Goal: Information Seeking & Learning: Learn about a topic

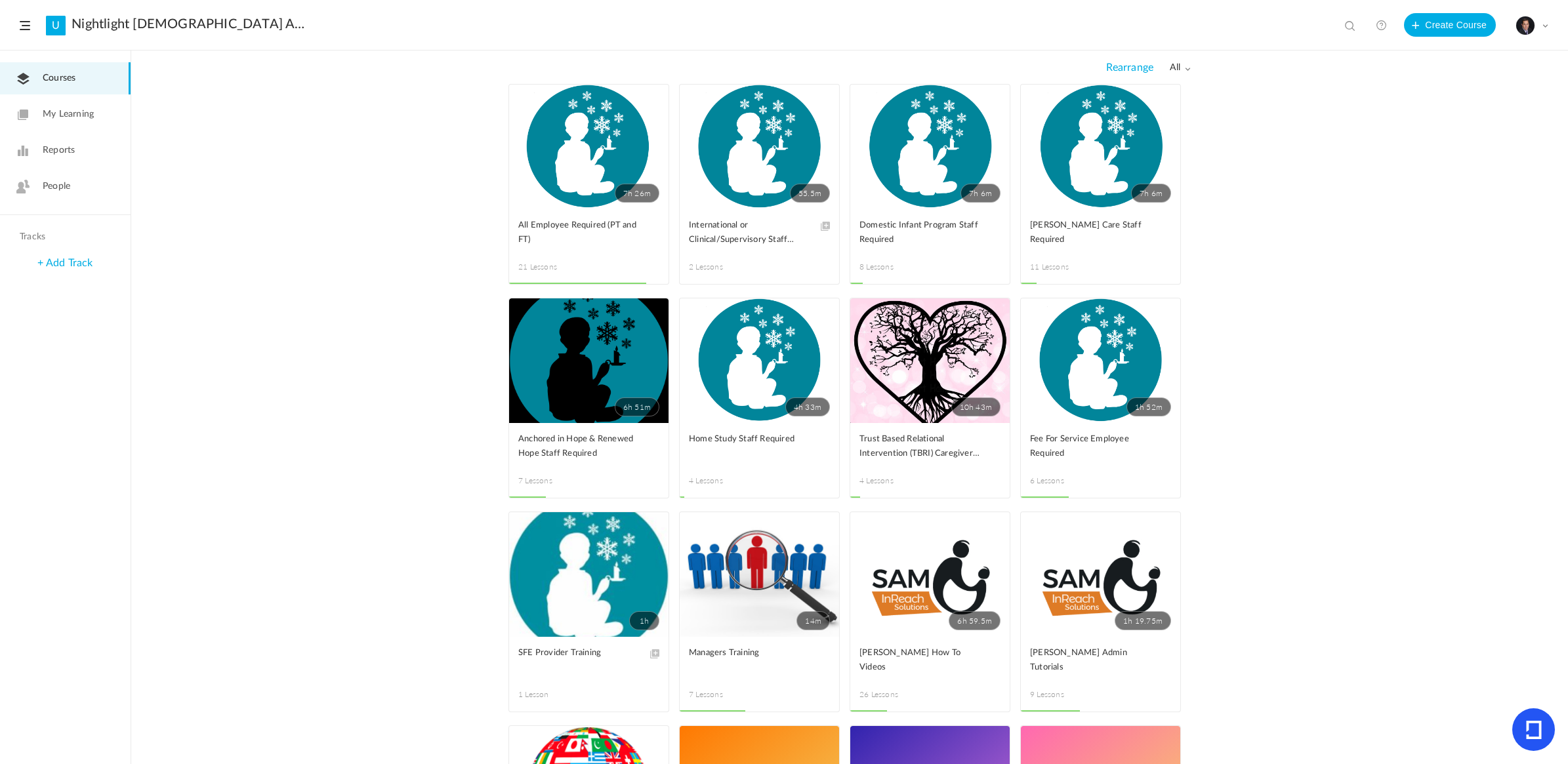
click at [573, 158] on link "7h 26m" at bounding box center [588, 147] width 160 height 125
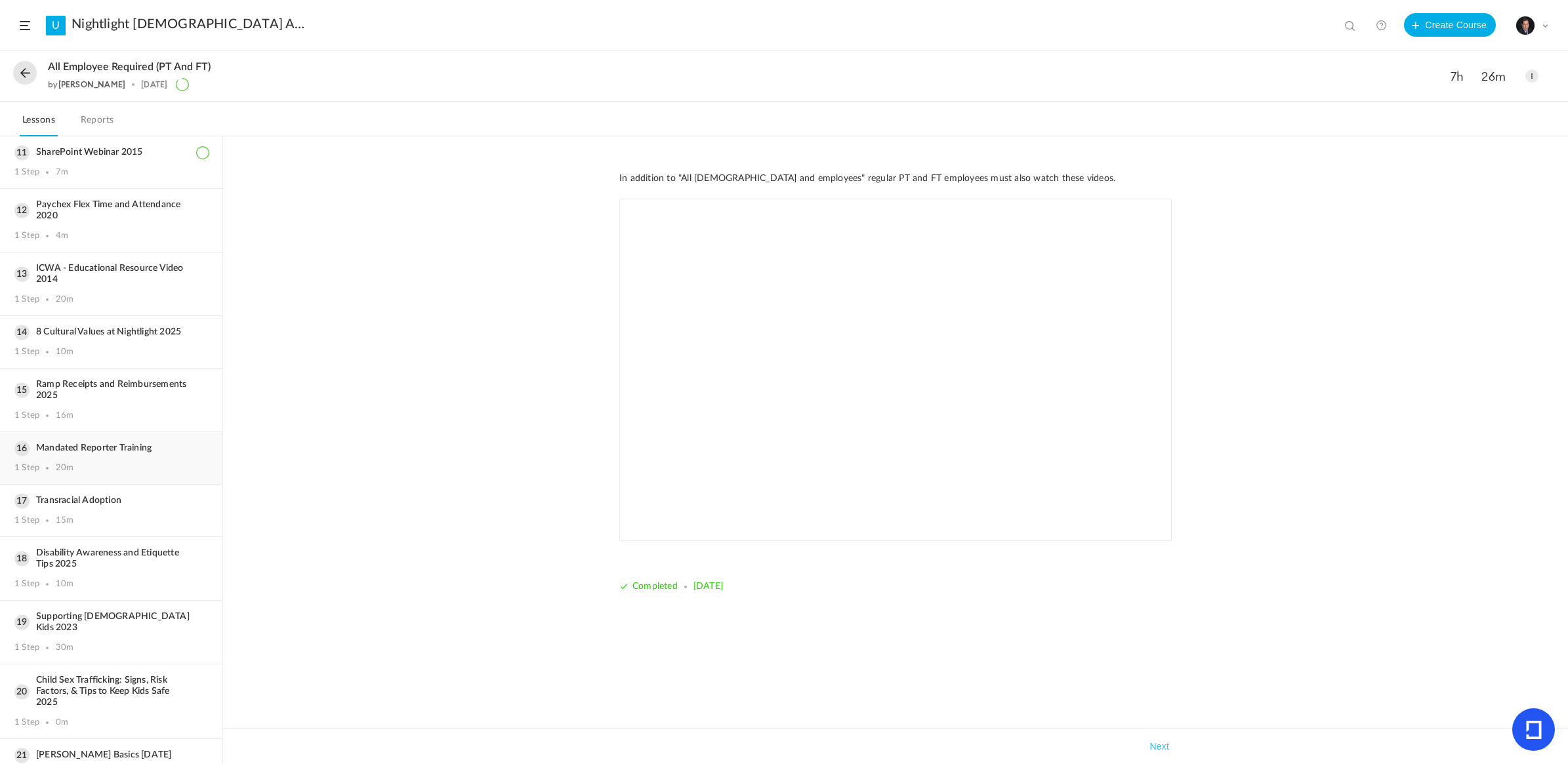
scroll to position [581, 0]
click at [113, 547] on h3 "Disability Awareness and Etiquette Tips 2025" at bounding box center [111, 558] width 194 height 22
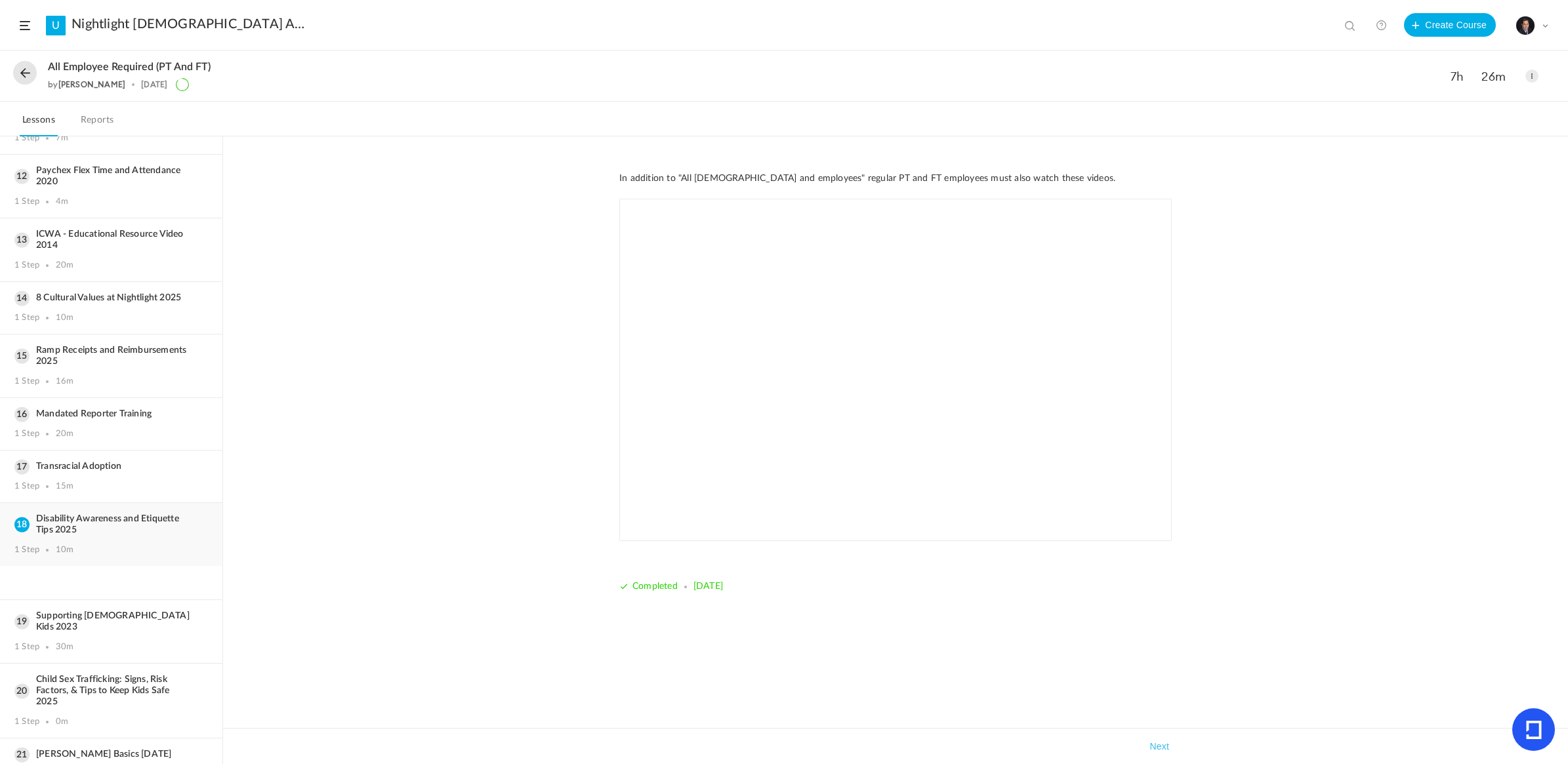
scroll to position [549, 0]
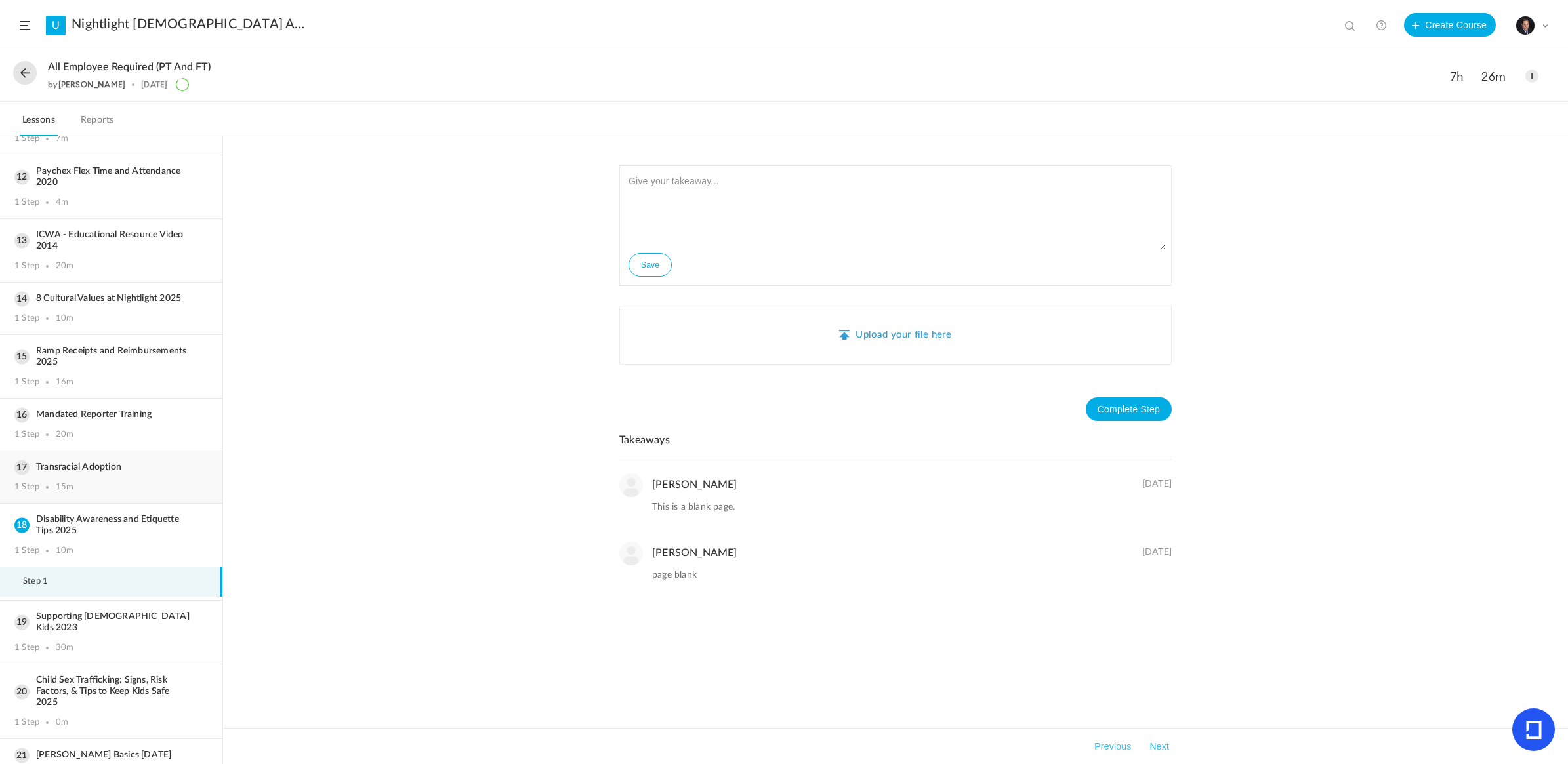
scroll to position [581, 0]
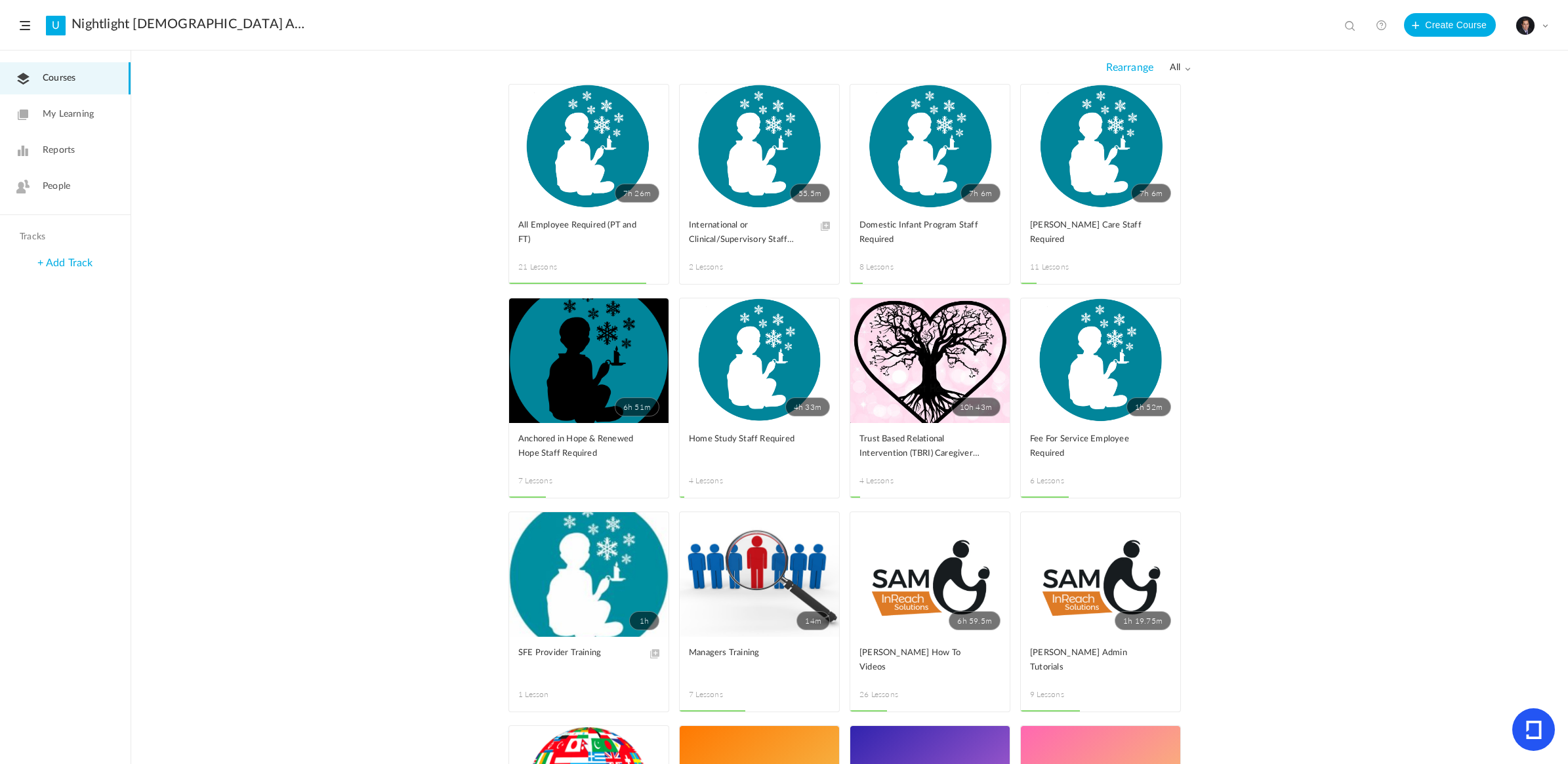
scroll to position [189, 0]
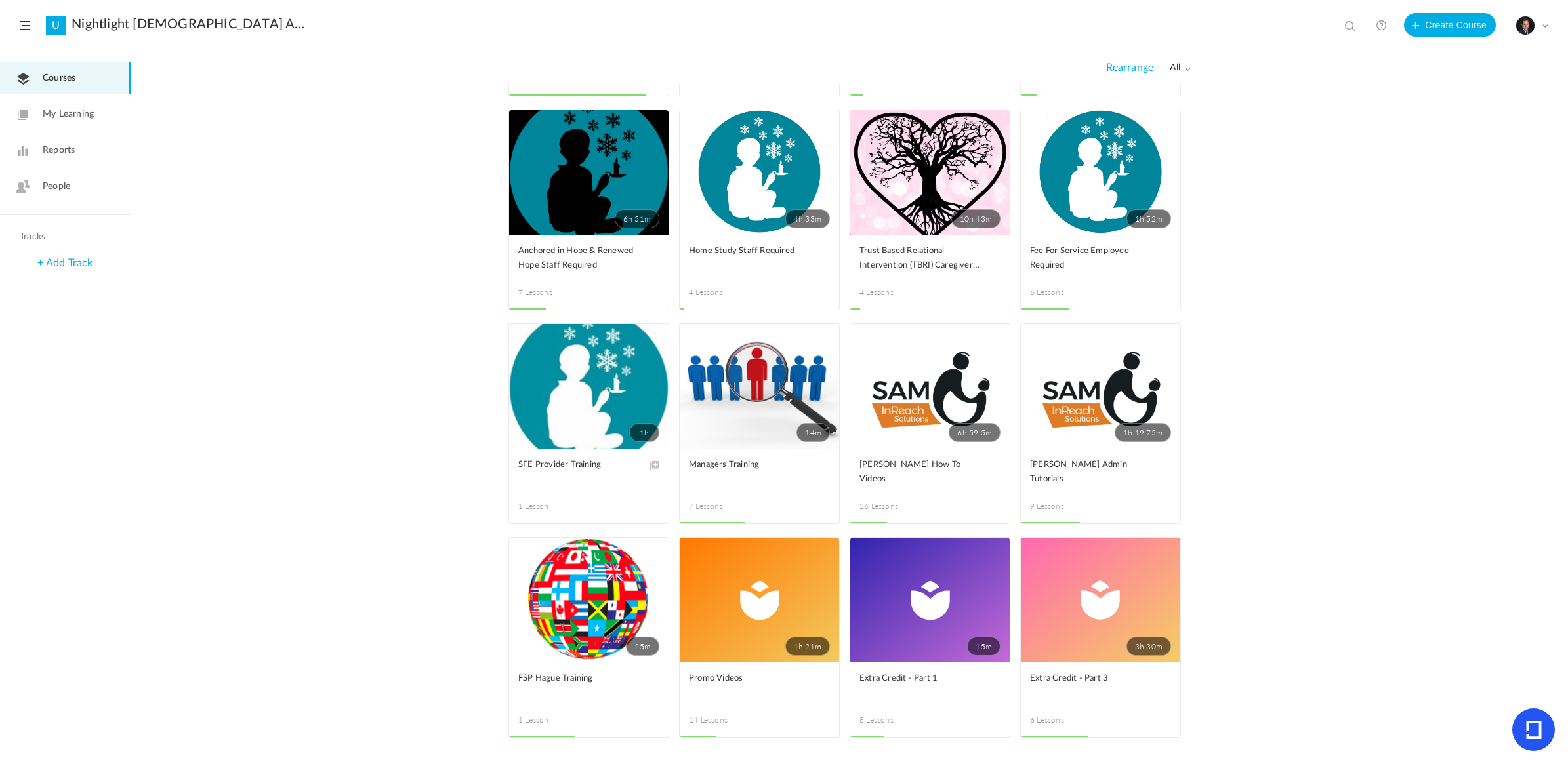
click at [732, 176] on link "4h 33m" at bounding box center [759, 172] width 160 height 125
click at [909, 180] on link "10h 43m" at bounding box center [930, 172] width 160 height 125
click at [1099, 182] on link "1h 52m" at bounding box center [1100, 172] width 160 height 125
click at [568, 425] on link "1h" at bounding box center [588, 386] width 160 height 125
click at [793, 397] on link "14m" at bounding box center [759, 386] width 160 height 125
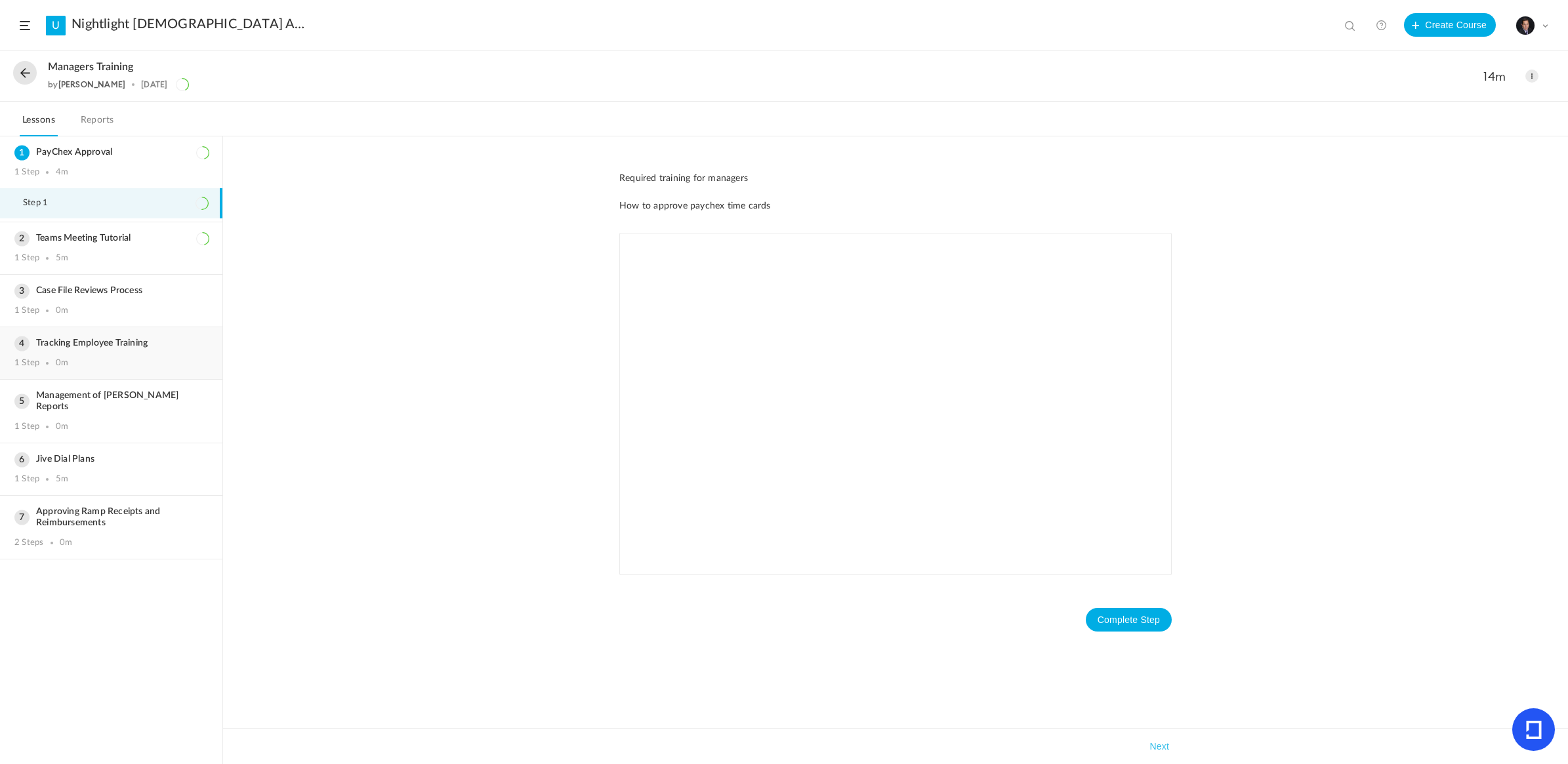
click at [103, 343] on h3 "Tracking Employee Training" at bounding box center [111, 344] width 194 height 11
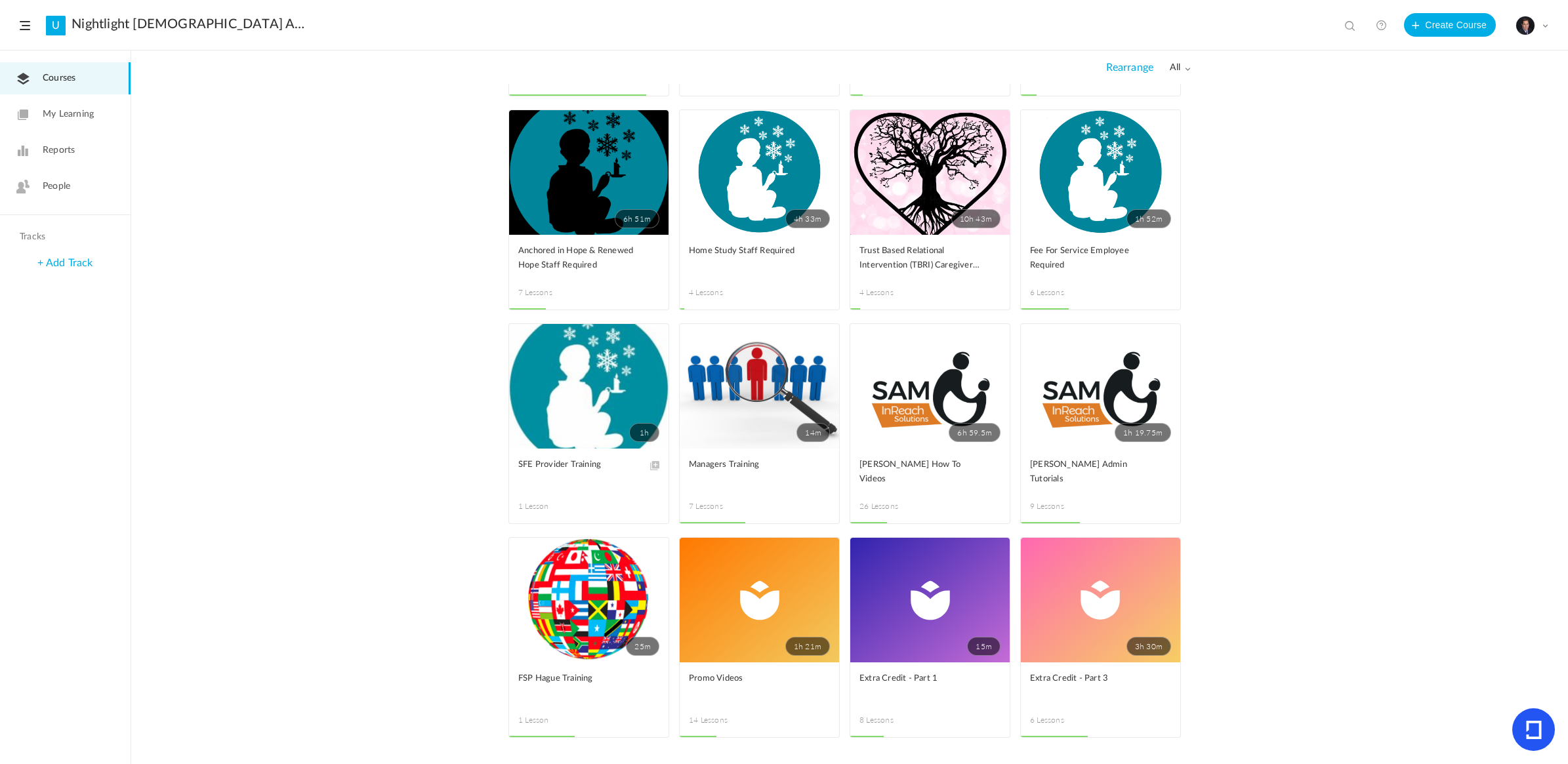
click at [929, 424] on link "6h 59.5m" at bounding box center [930, 386] width 160 height 125
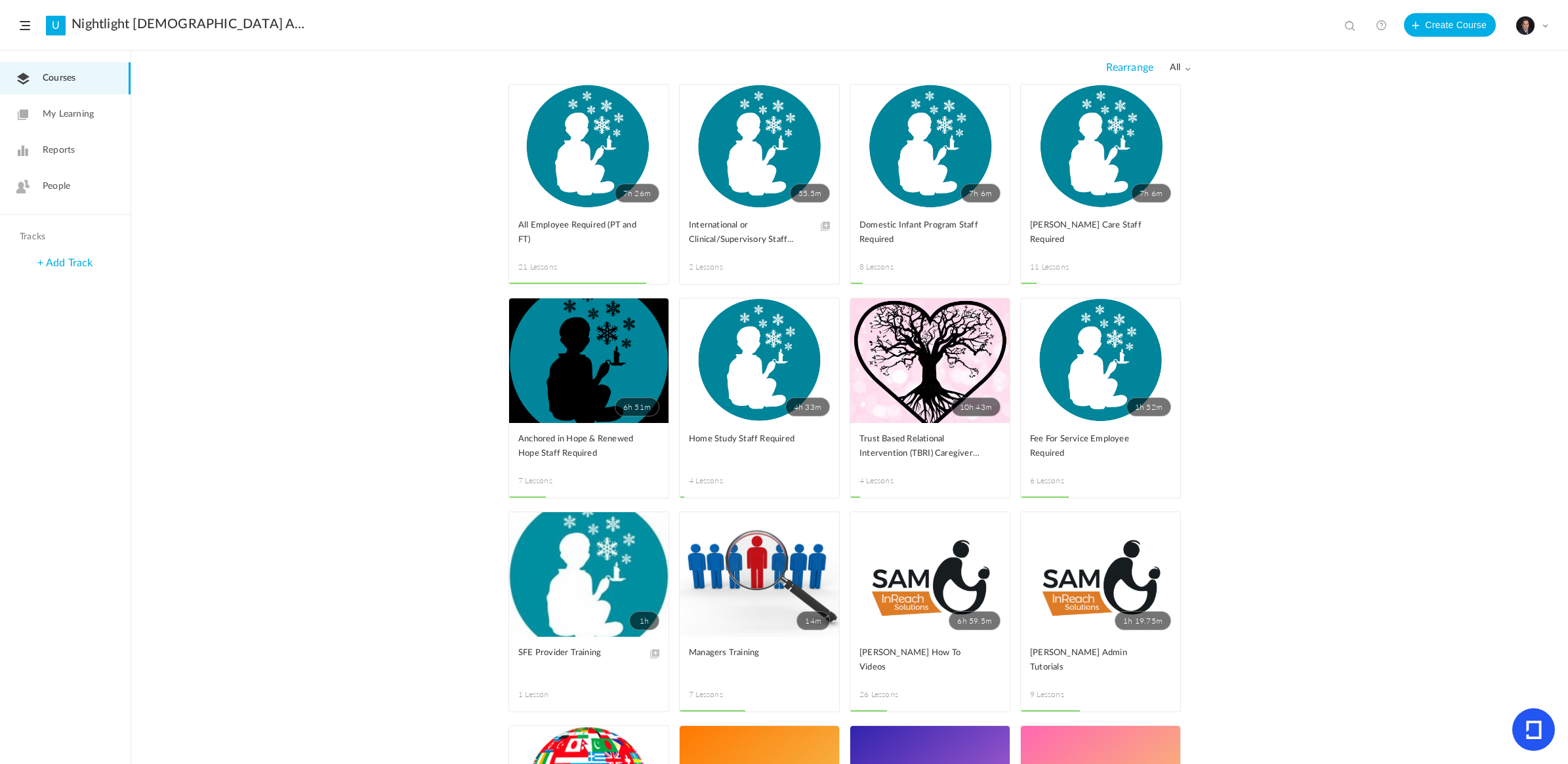
click at [768, 157] on link "55.5m" at bounding box center [759, 147] width 160 height 125
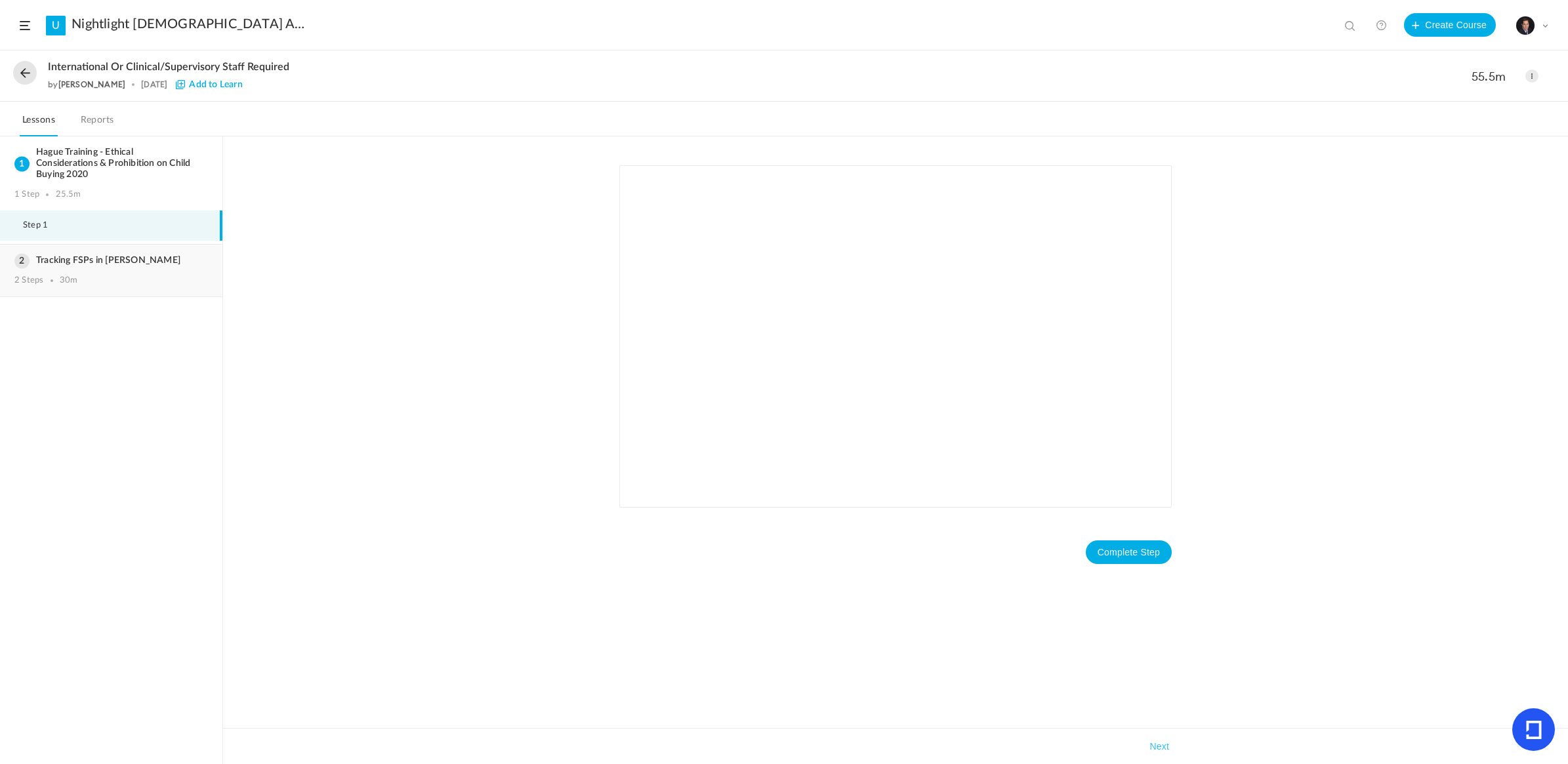
click at [110, 276] on div "2 Steps 30m" at bounding box center [111, 281] width 194 height 11
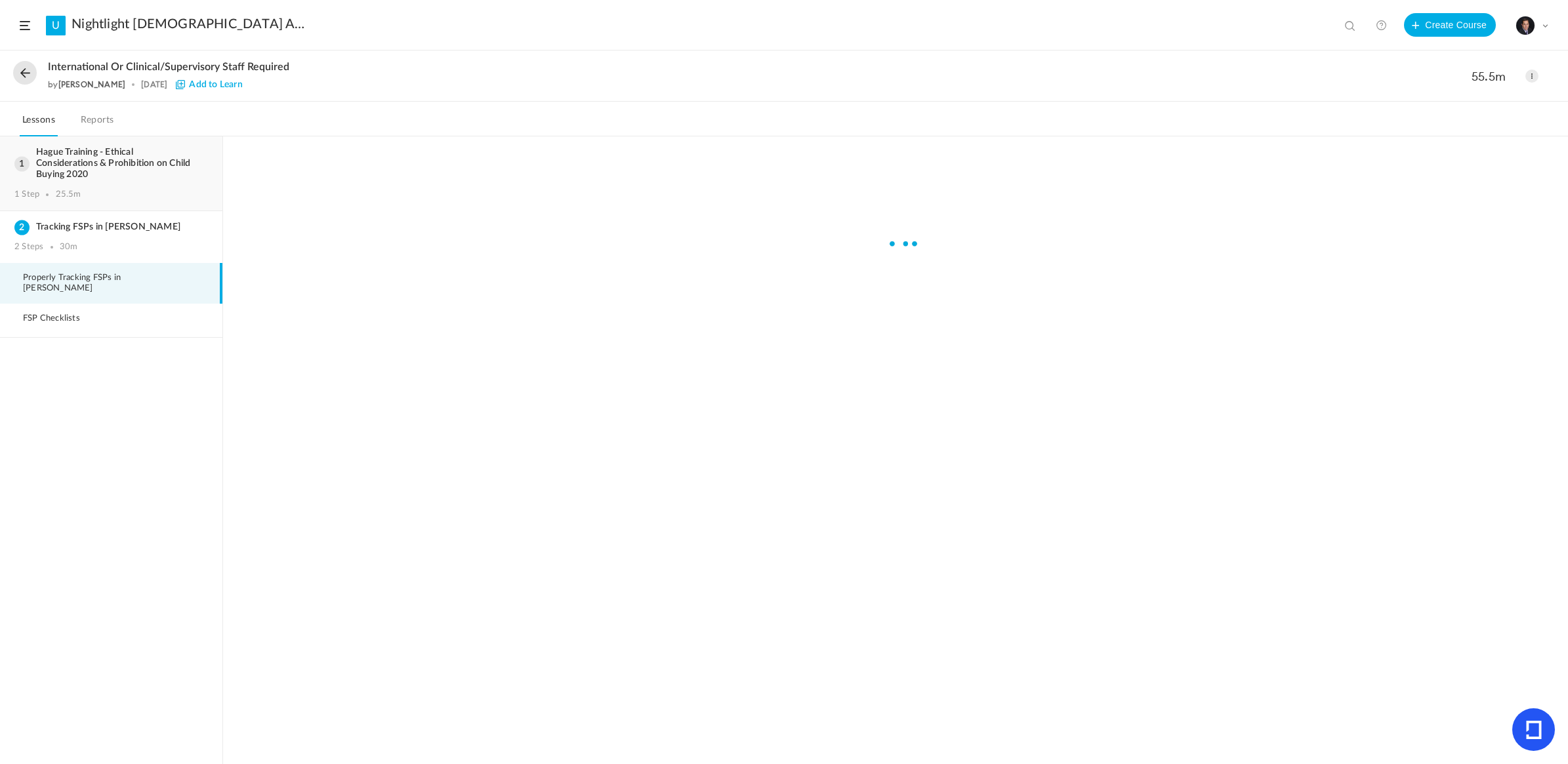
click at [112, 169] on h3 "Hague Training - Ethical Considerations & Prohibition on Child Buying 2020" at bounding box center [111, 163] width 194 height 33
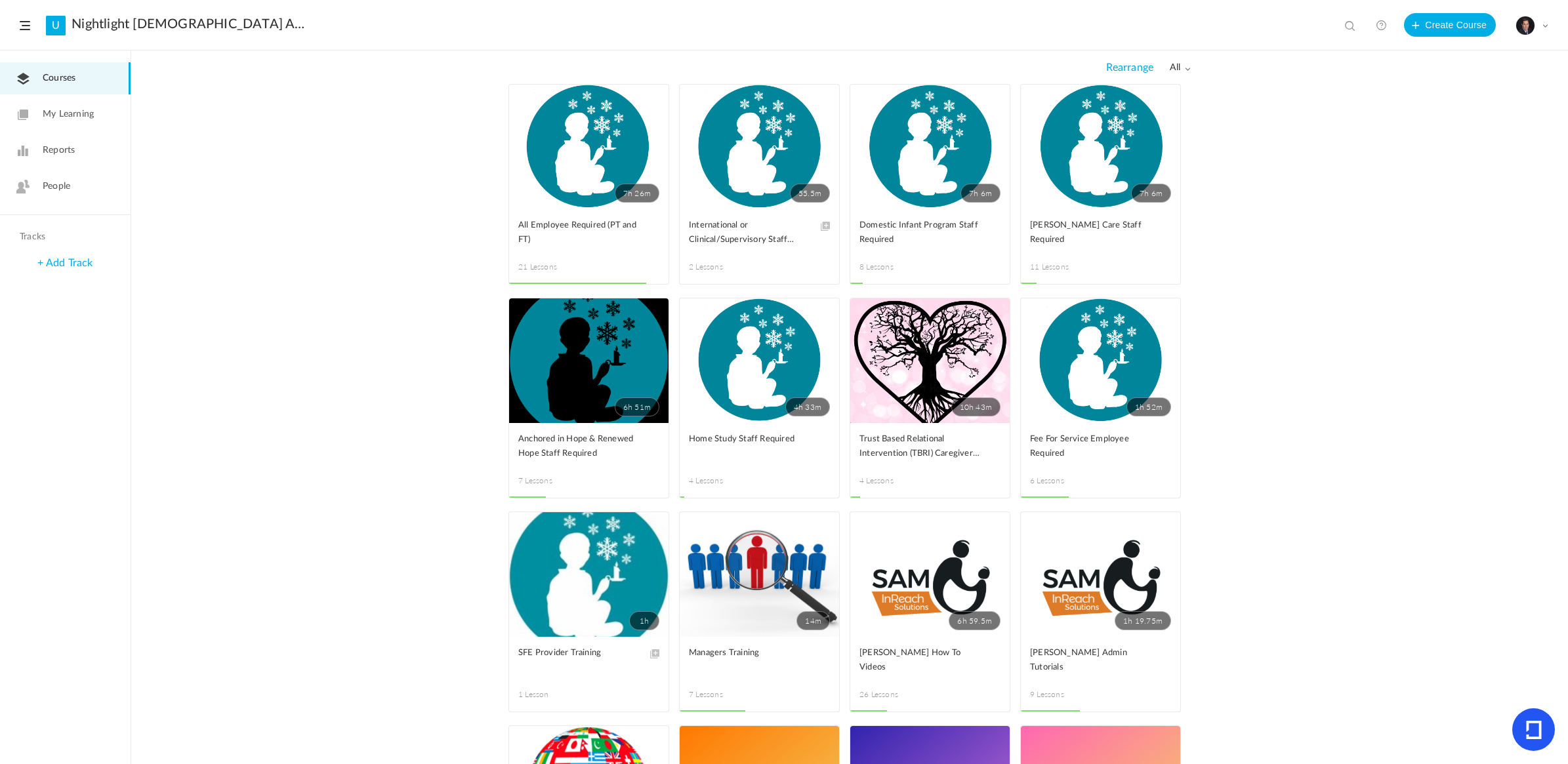
click at [945, 150] on link "7h 6m" at bounding box center [930, 147] width 160 height 125
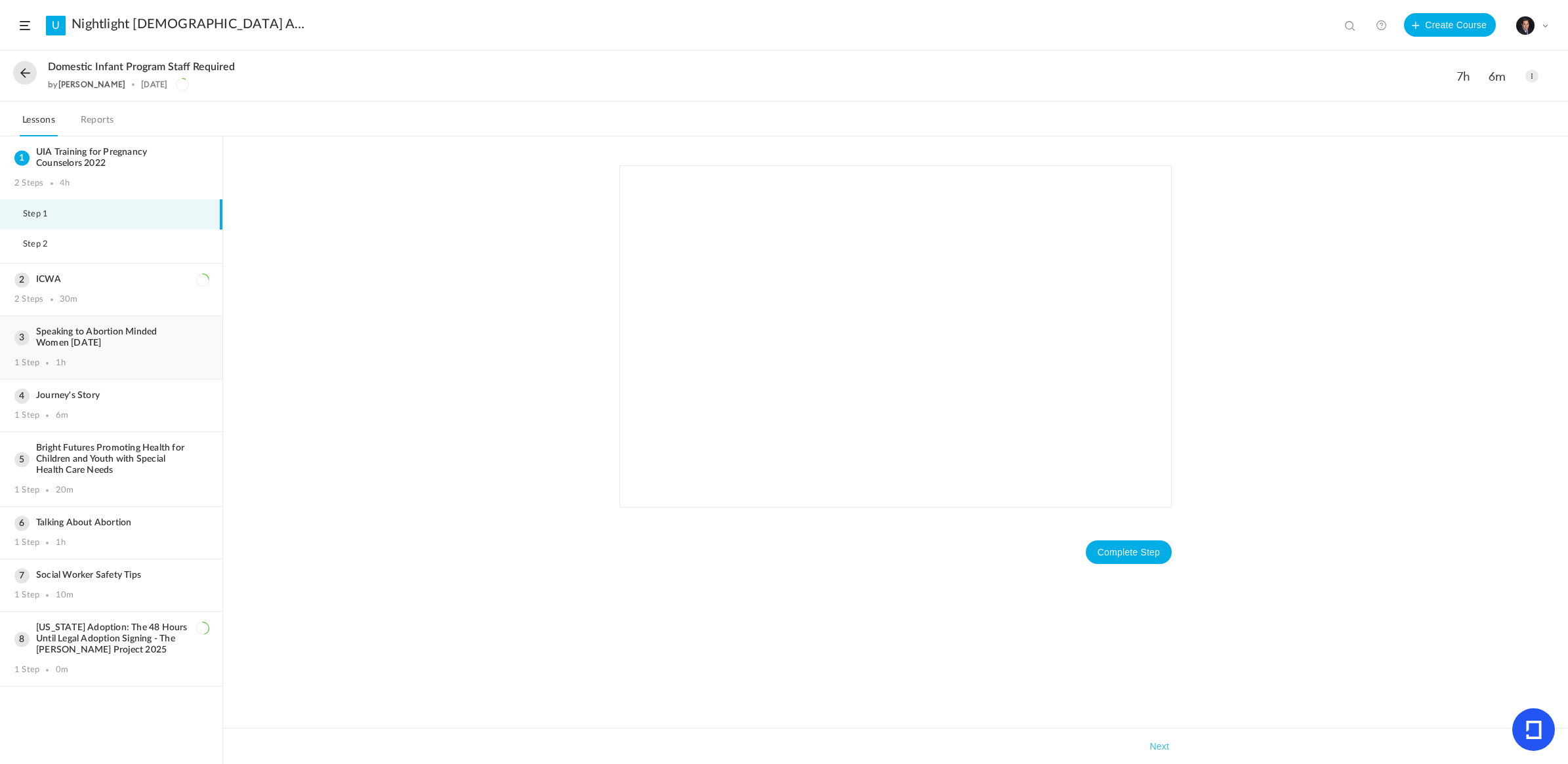
click at [105, 349] on div "Speaking to Abortion Minded Women 1/27/21 1 Step 1h" at bounding box center [111, 347] width 222 height 63
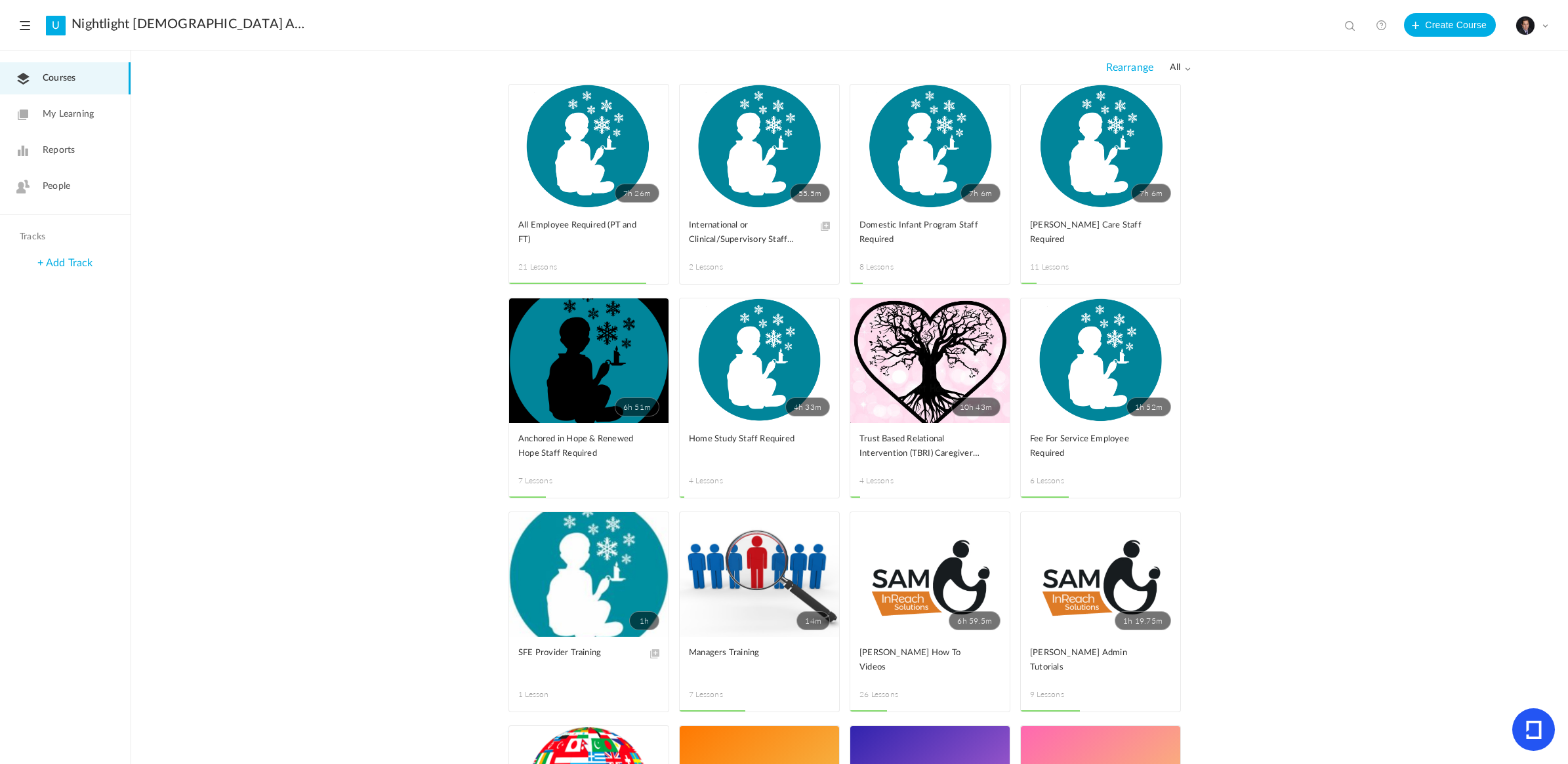
click at [571, 342] on link "6h 51m" at bounding box center [588, 361] width 160 height 125
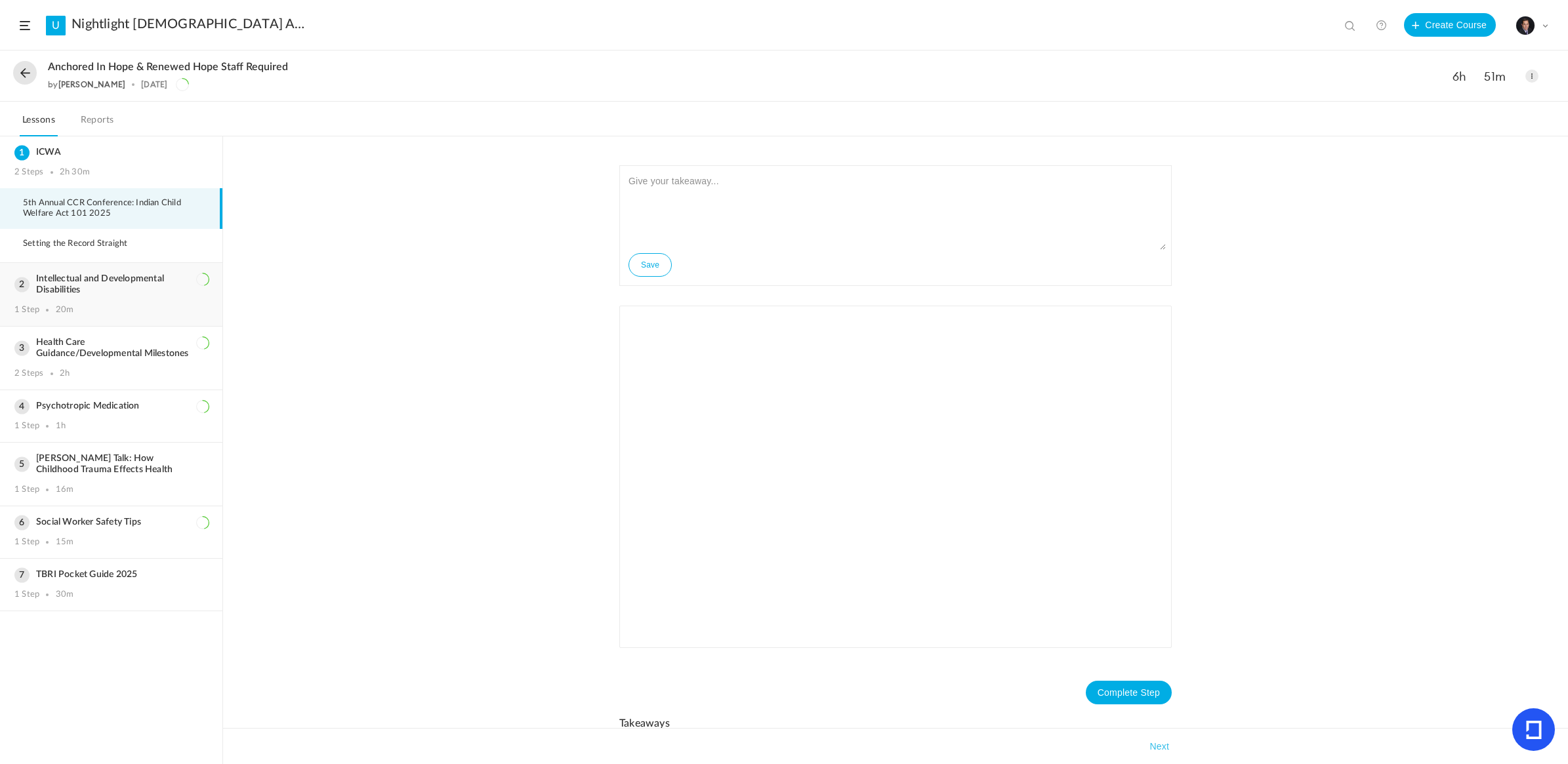
click at [113, 282] on h3 "Intellectual and Developmental Disabilities" at bounding box center [111, 285] width 194 height 22
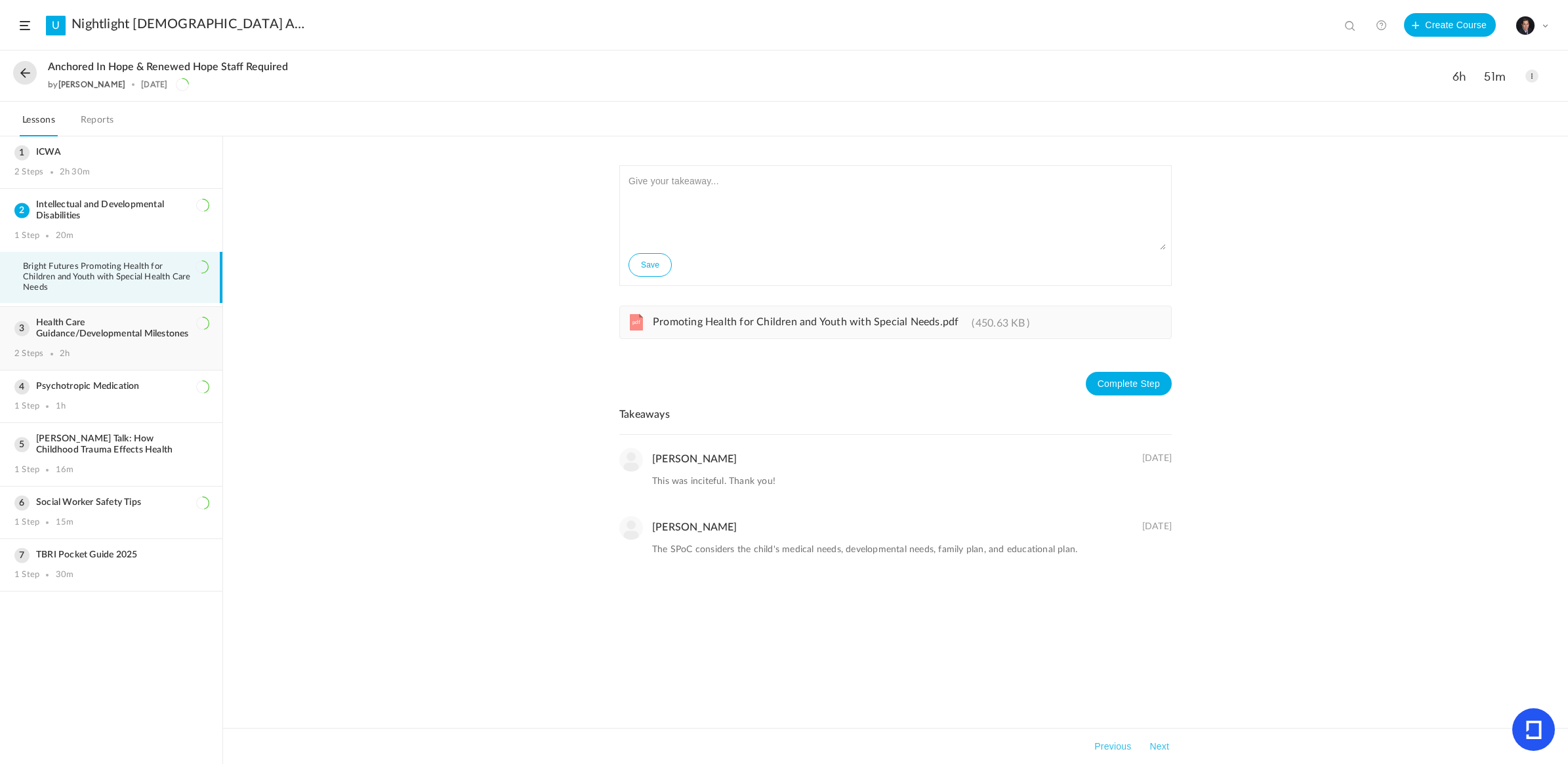
click at [103, 331] on h3 "Health Care Guidance/Developmental Milestones" at bounding box center [111, 328] width 194 height 22
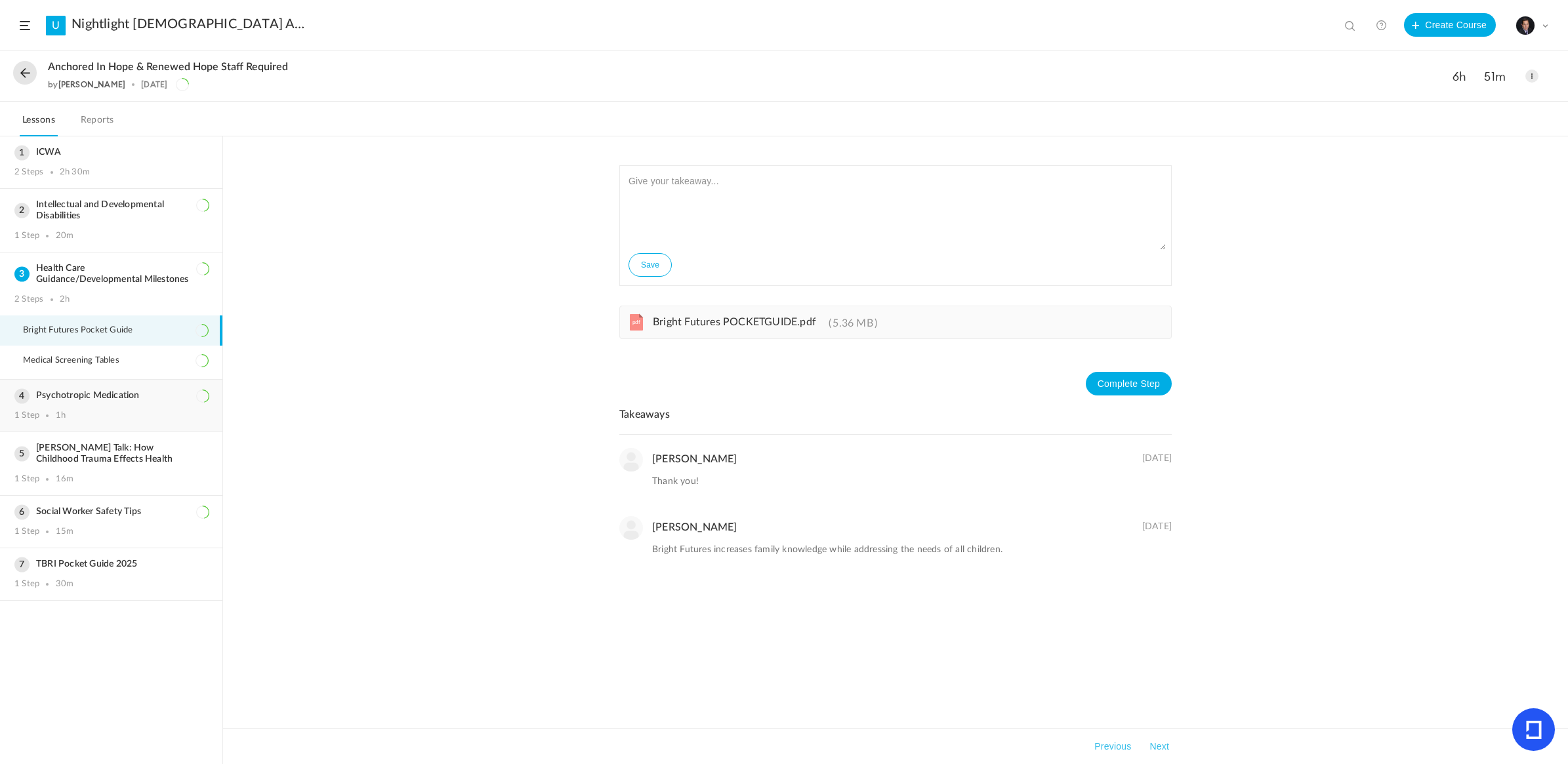
click at [100, 390] on h3 "Psychotropic Medication" at bounding box center [111, 395] width 194 height 11
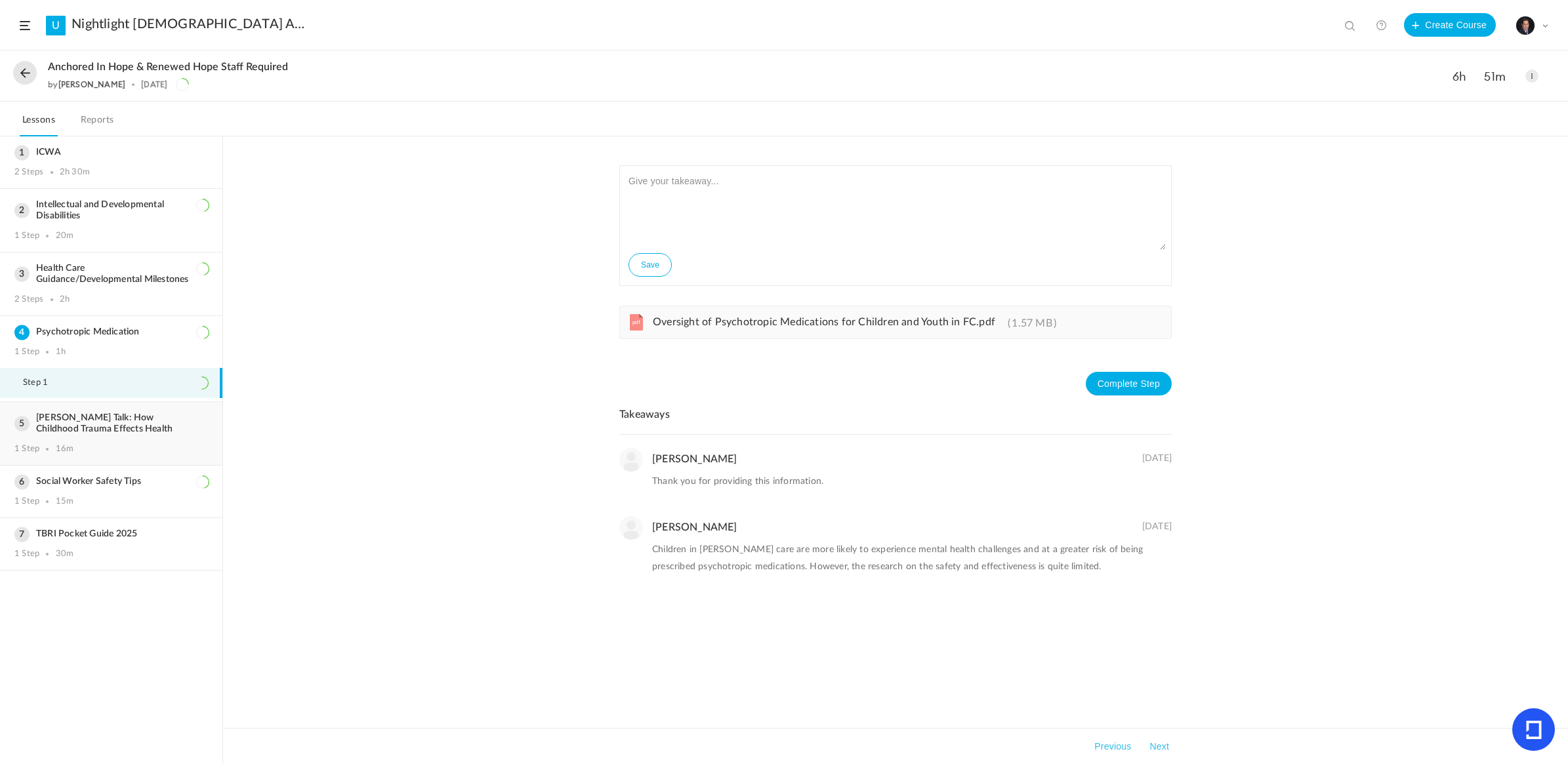
click at [102, 424] on h3 "Ted Talk: How Childhood Trauma Effects Health" at bounding box center [111, 423] width 194 height 22
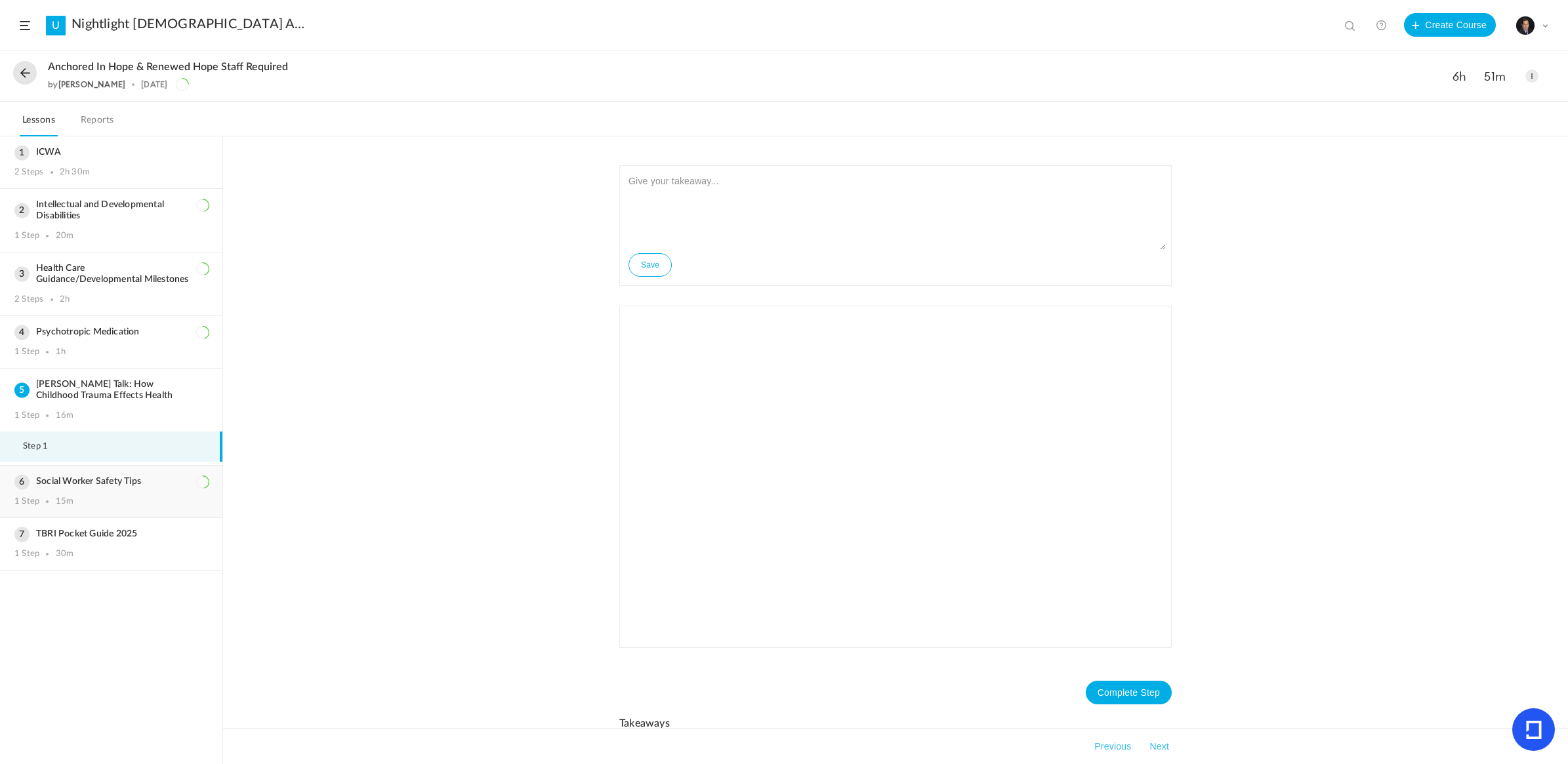
click at [98, 479] on h3 "Social Worker Safety Tips" at bounding box center [111, 482] width 194 height 11
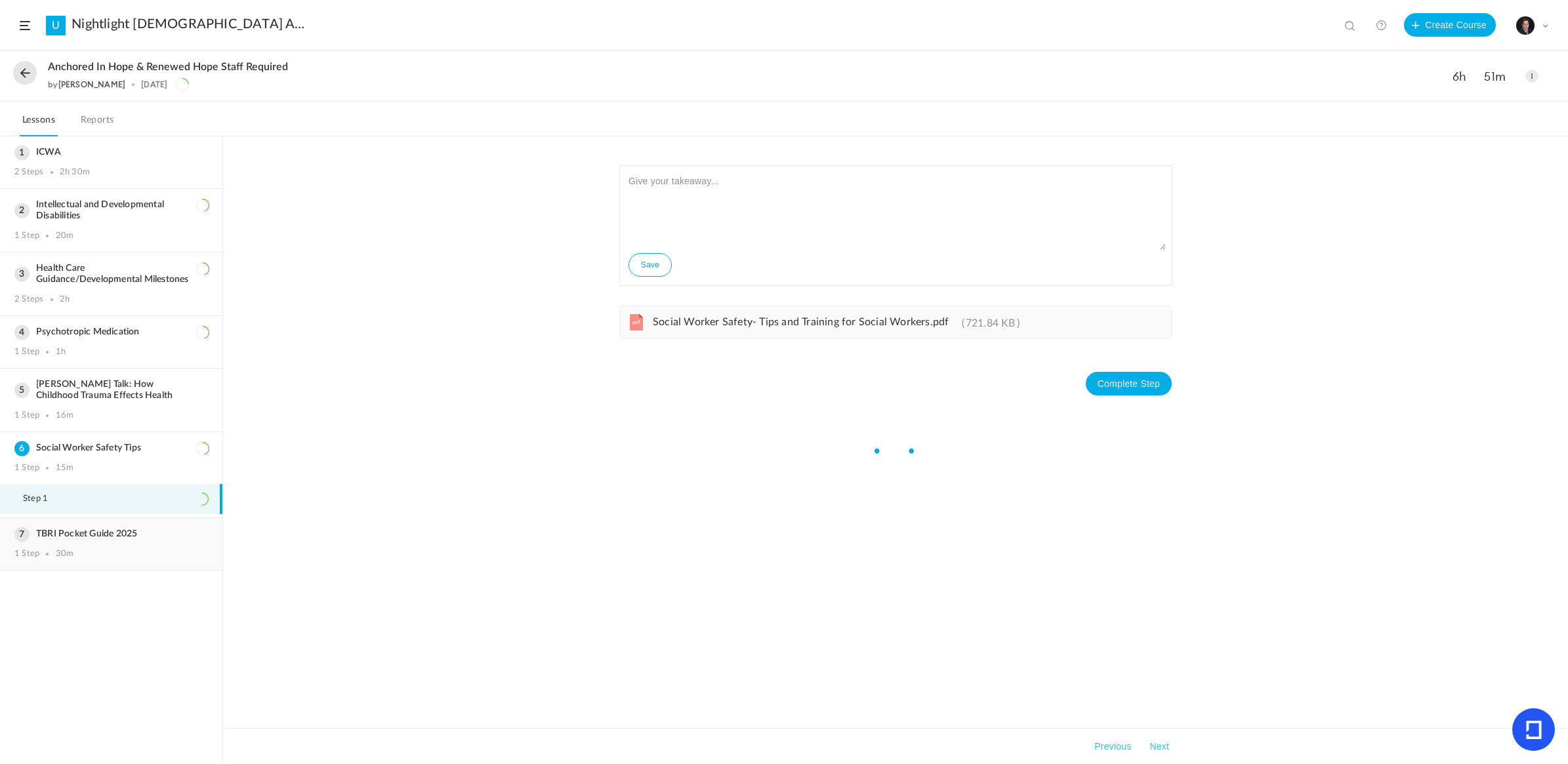
drag, startPoint x: 98, startPoint y: 479, endPoint x: 93, endPoint y: 536, distance: 57.2
click at [93, 536] on div "TBRI Pocket Guide 2025 1 Step 30m" at bounding box center [111, 544] width 222 height 52
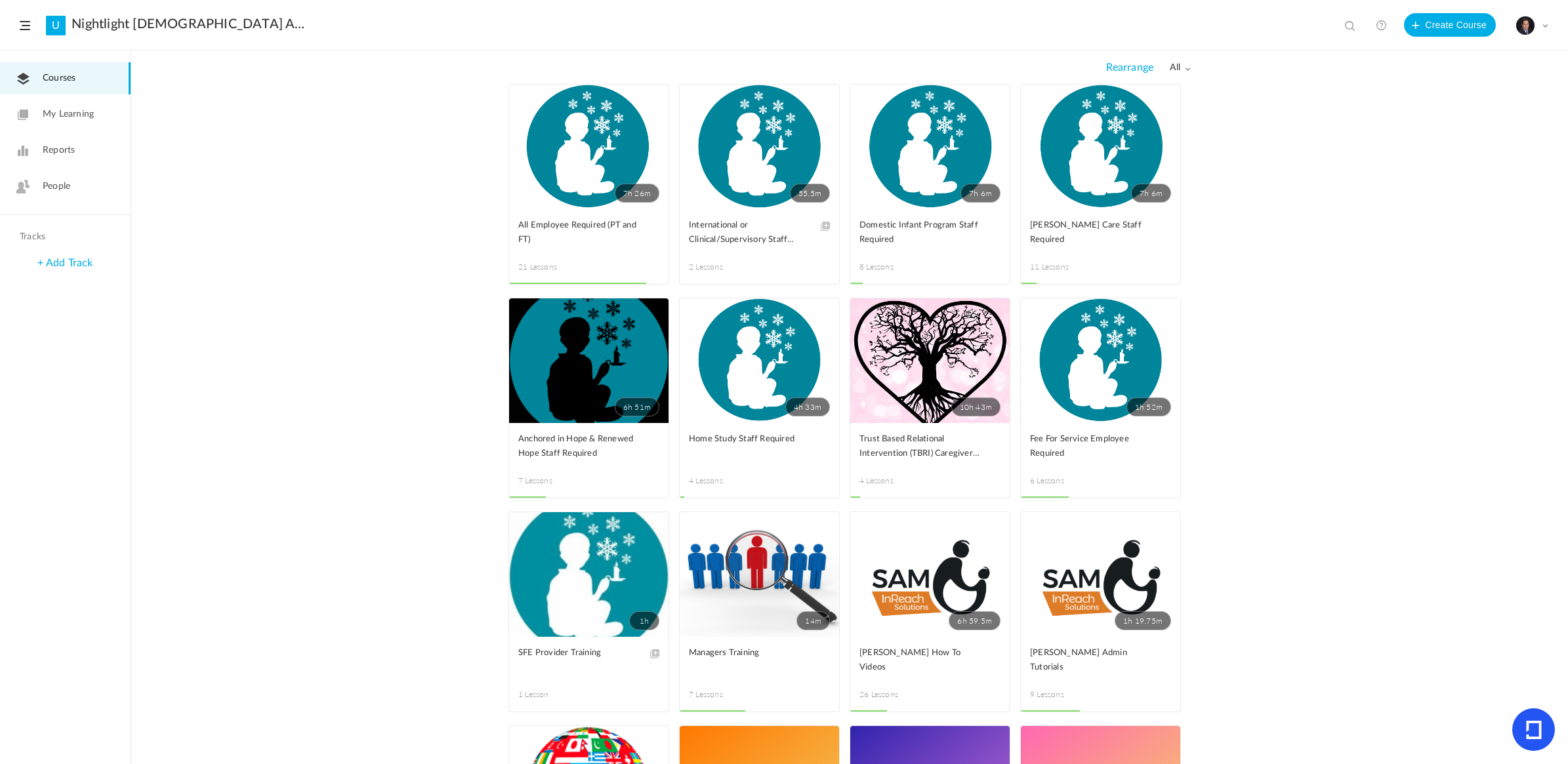
click at [745, 358] on link "4h 33m" at bounding box center [759, 361] width 160 height 125
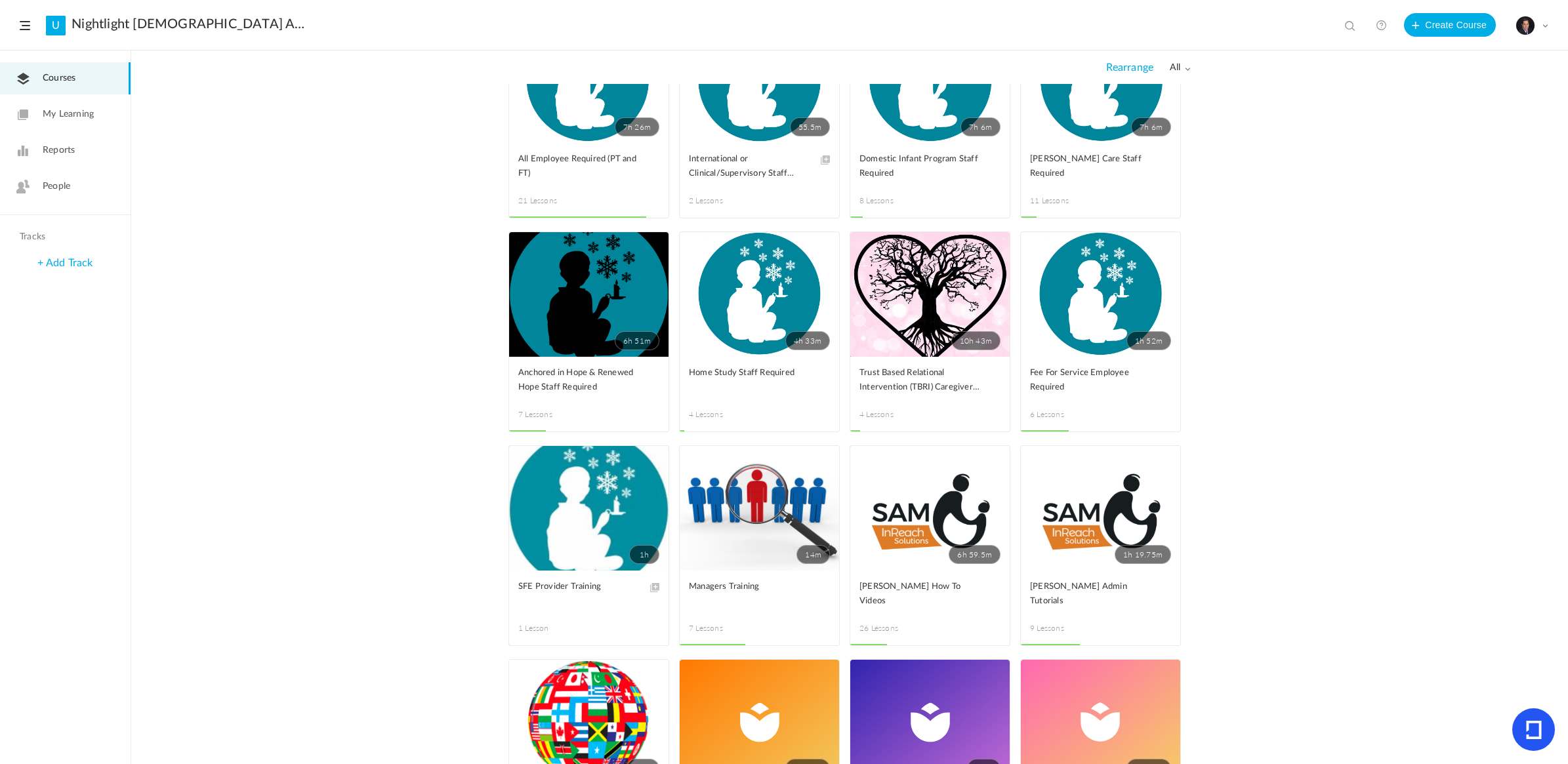
scroll to position [189, 0]
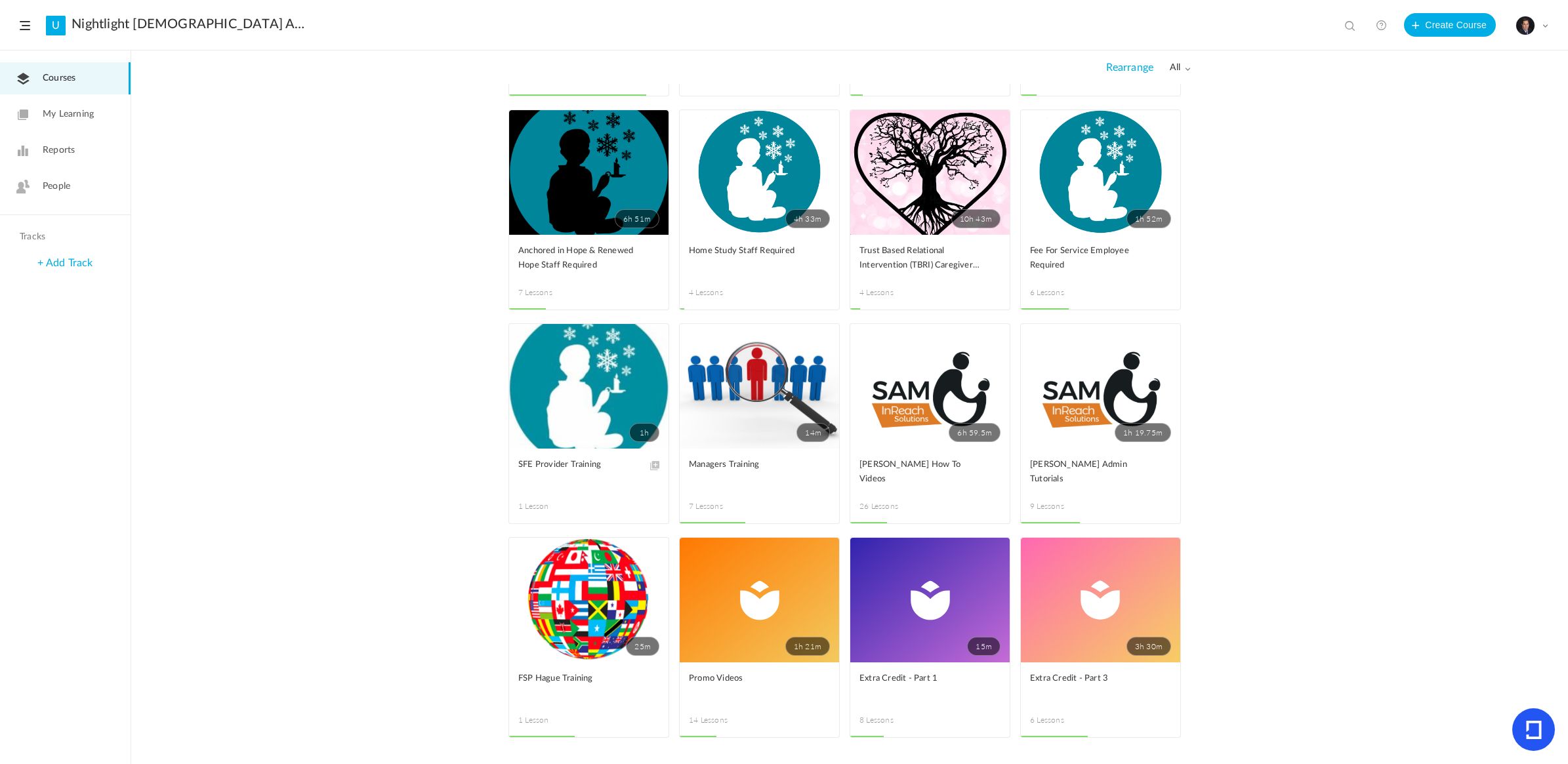
click at [936, 618] on link "15m" at bounding box center [930, 601] width 160 height 125
click at [759, 591] on link "1h 21m" at bounding box center [759, 601] width 160 height 125
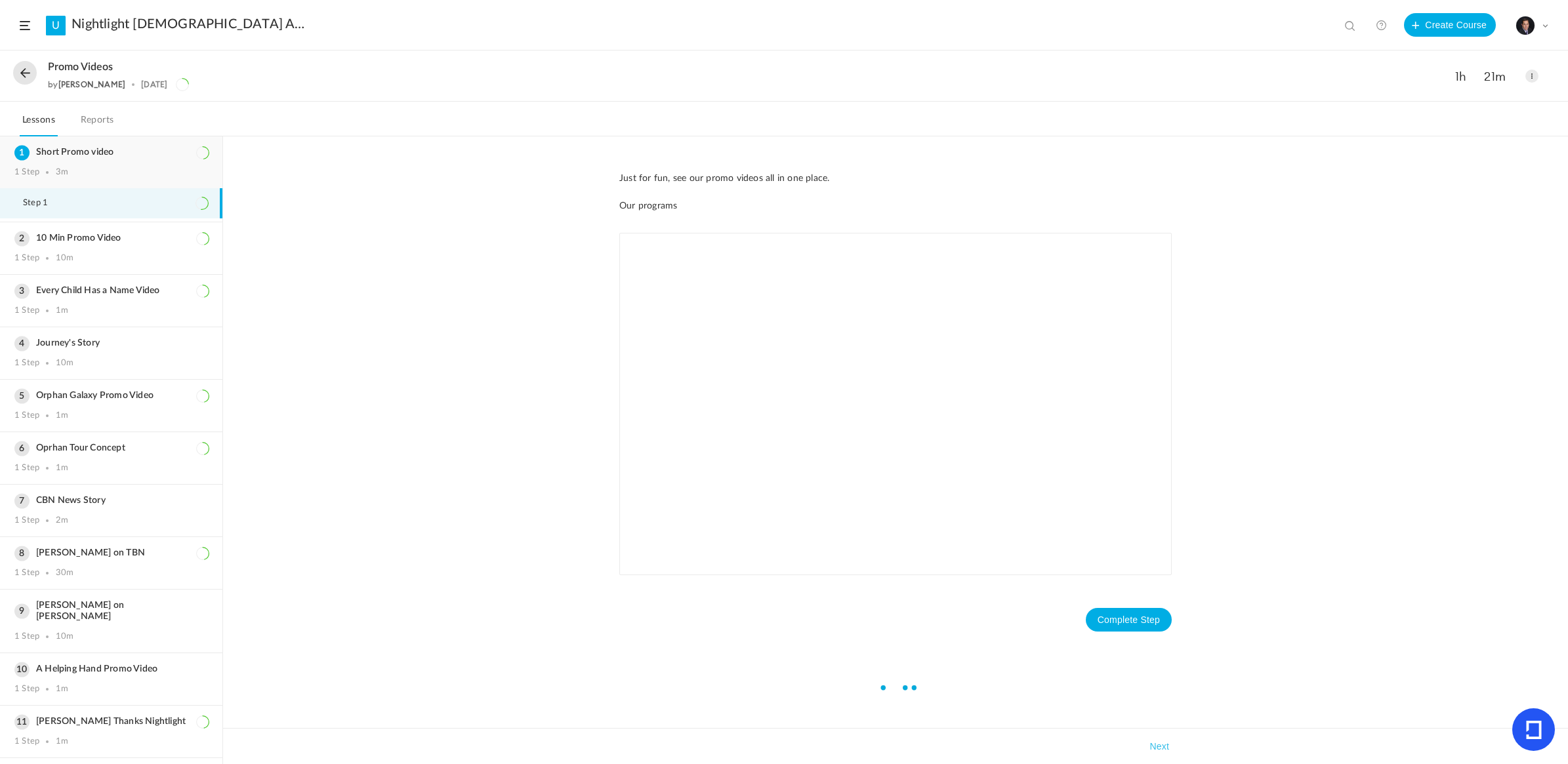
click at [90, 158] on div "Short Promo video 1 Step 3m" at bounding box center [111, 162] width 222 height 52
click at [66, 244] on div "10 Min Promo Video 1 Step 10m" at bounding box center [111, 248] width 222 height 52
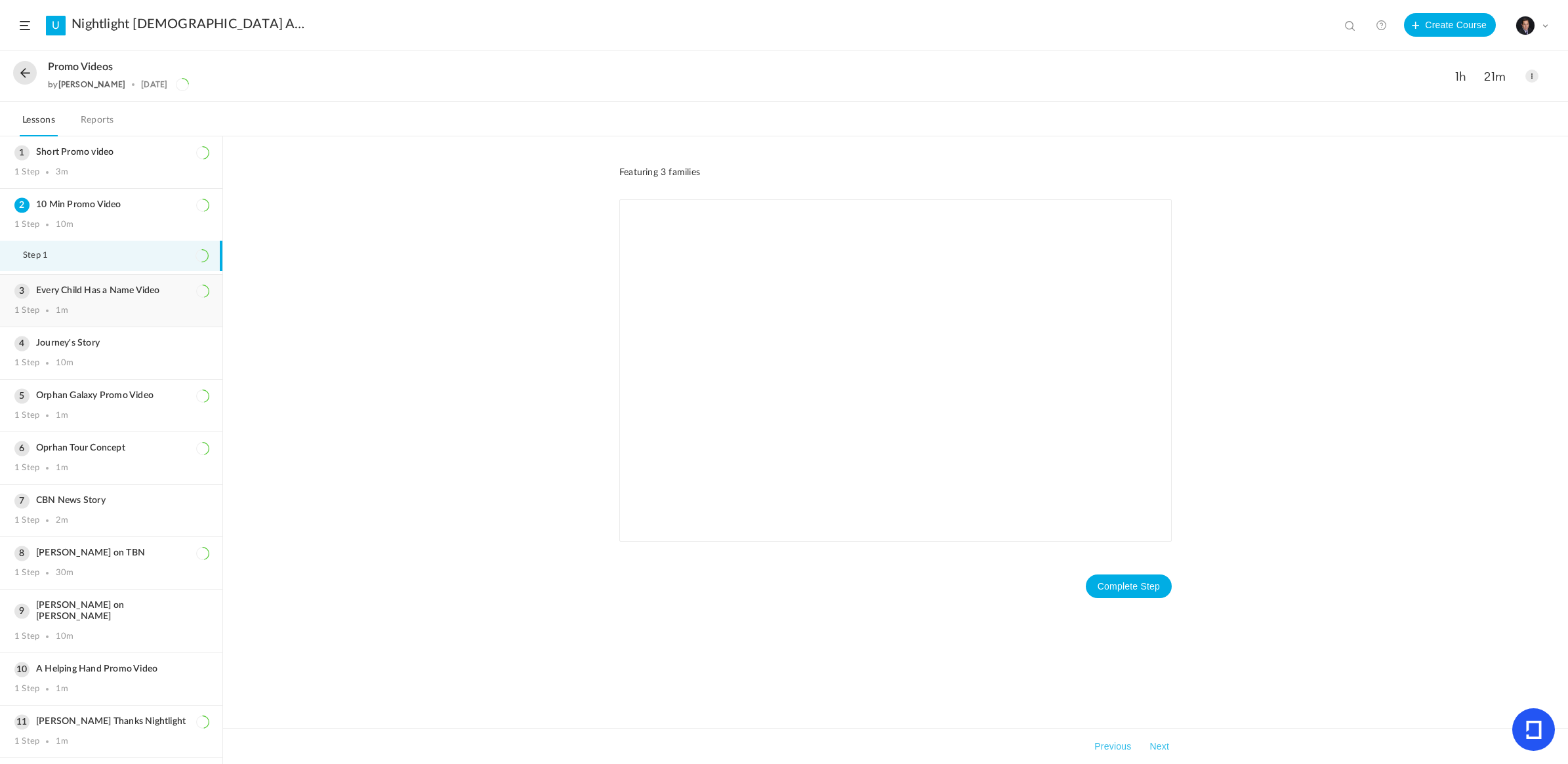
click at [103, 306] on div "1 Step 1m" at bounding box center [111, 311] width 194 height 11
click at [63, 346] on div "Journey's Story 1 Step 10m" at bounding box center [111, 353] width 222 height 52
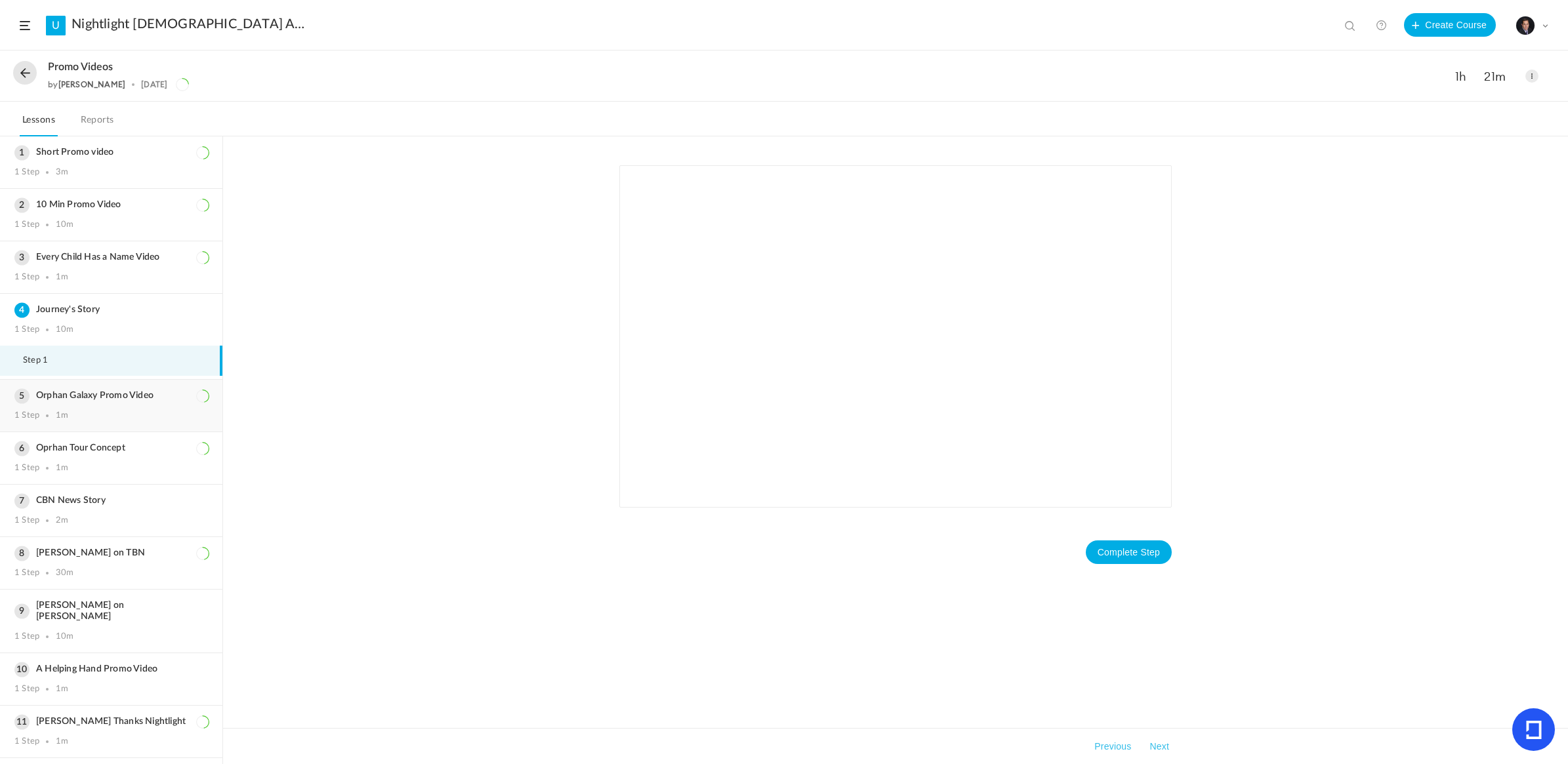
click at [82, 395] on h3 "Orphan Galaxy Promo Video" at bounding box center [111, 395] width 194 height 11
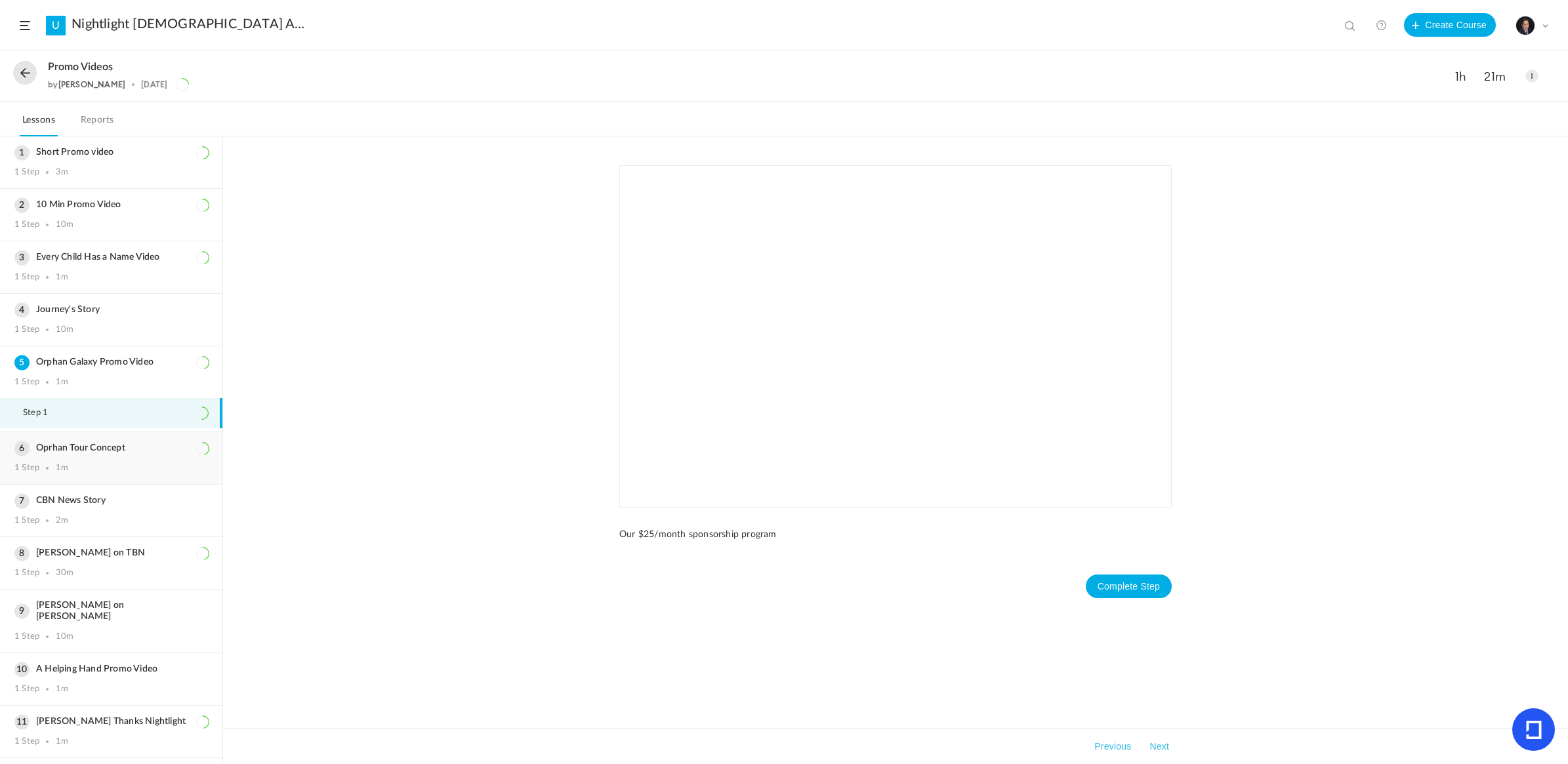
click at [120, 464] on div "1 Step 1m" at bounding box center [111, 469] width 194 height 11
click at [79, 496] on h3 "CBN News Story" at bounding box center [111, 501] width 194 height 11
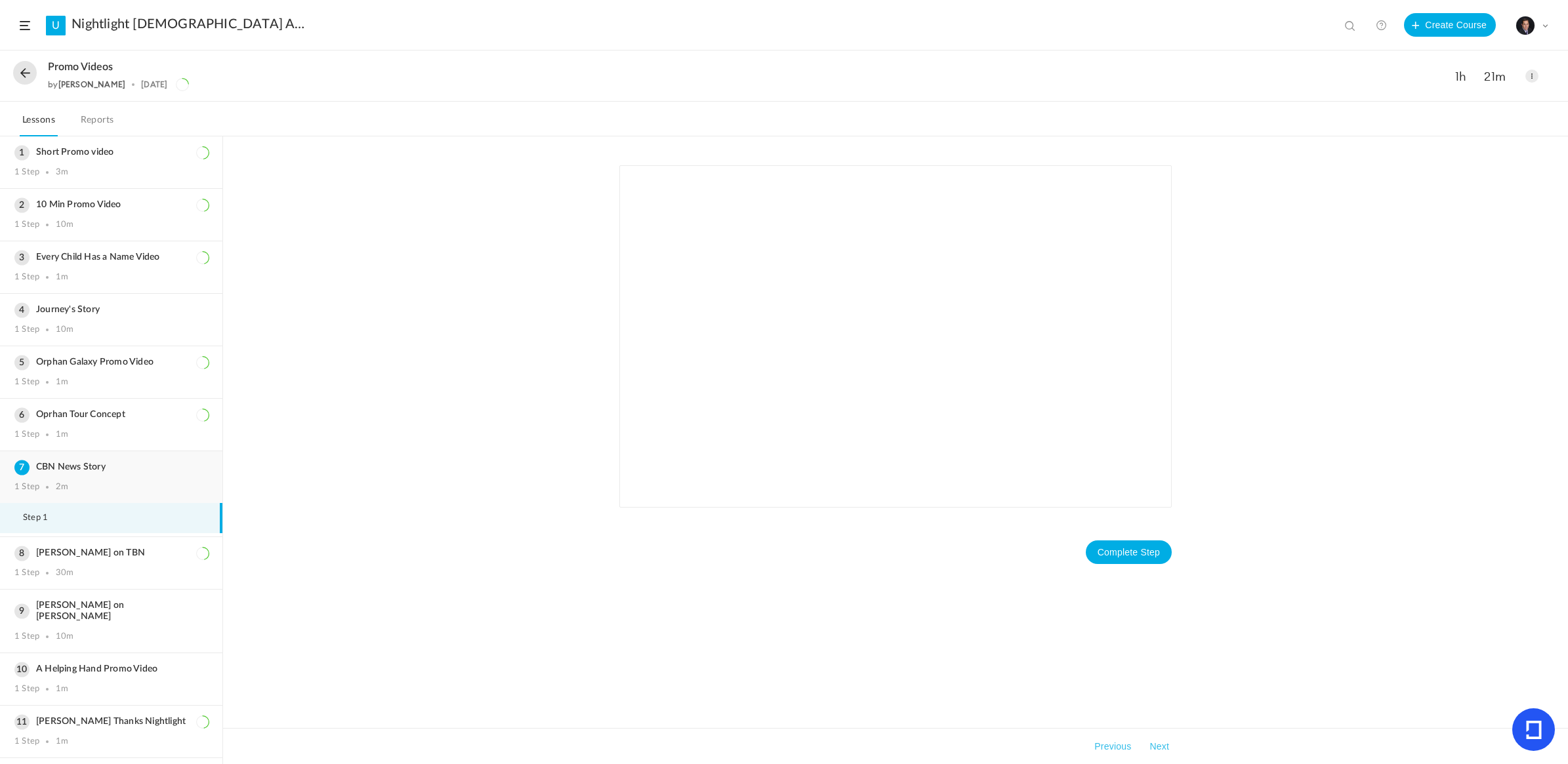
scroll to position [146, 0]
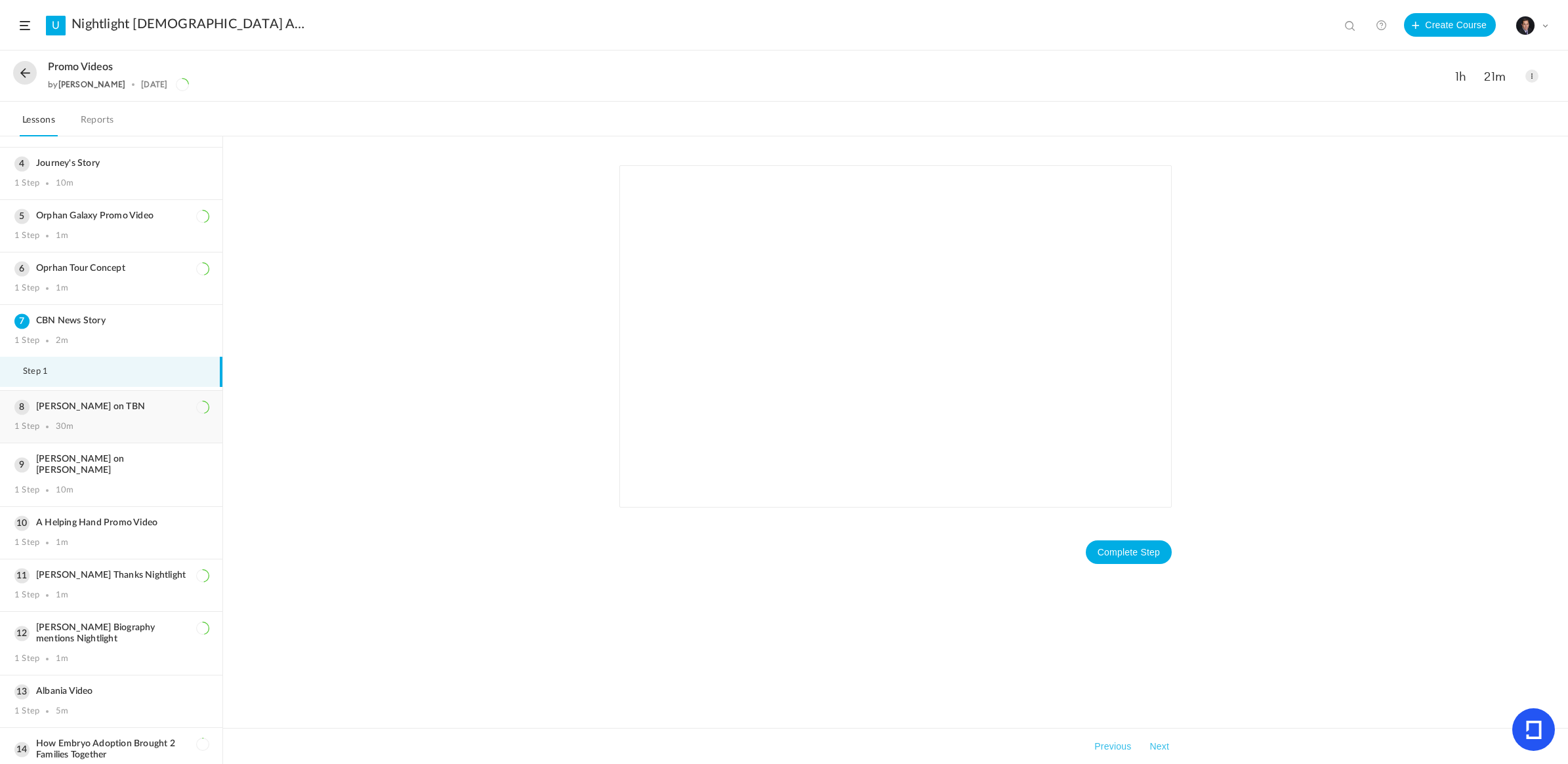
click at [90, 403] on h3 "Dan on TBN" at bounding box center [111, 407] width 194 height 11
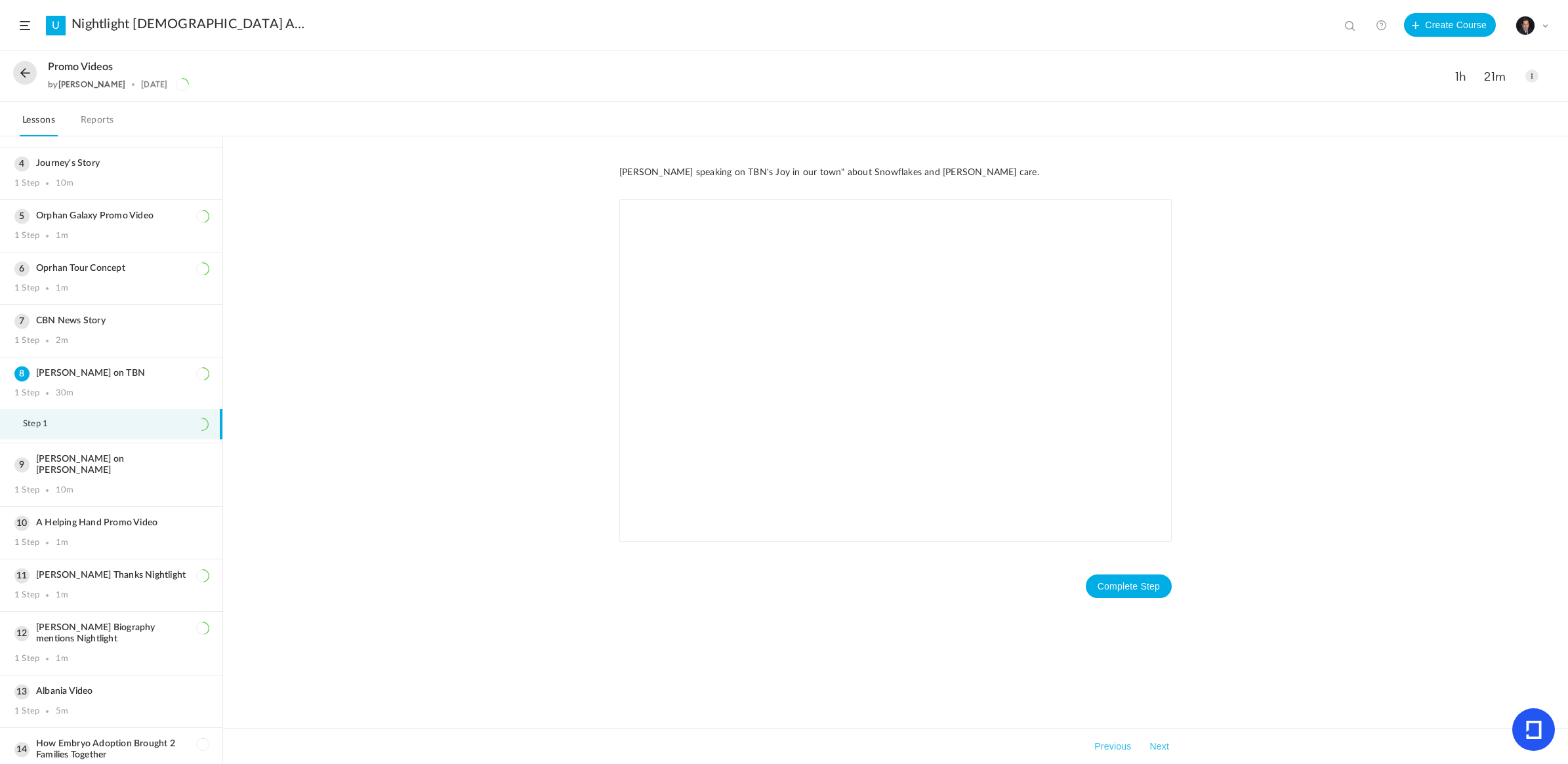
click at [119, 486] on div "1 Step 10m" at bounding box center [111, 491] width 194 height 11
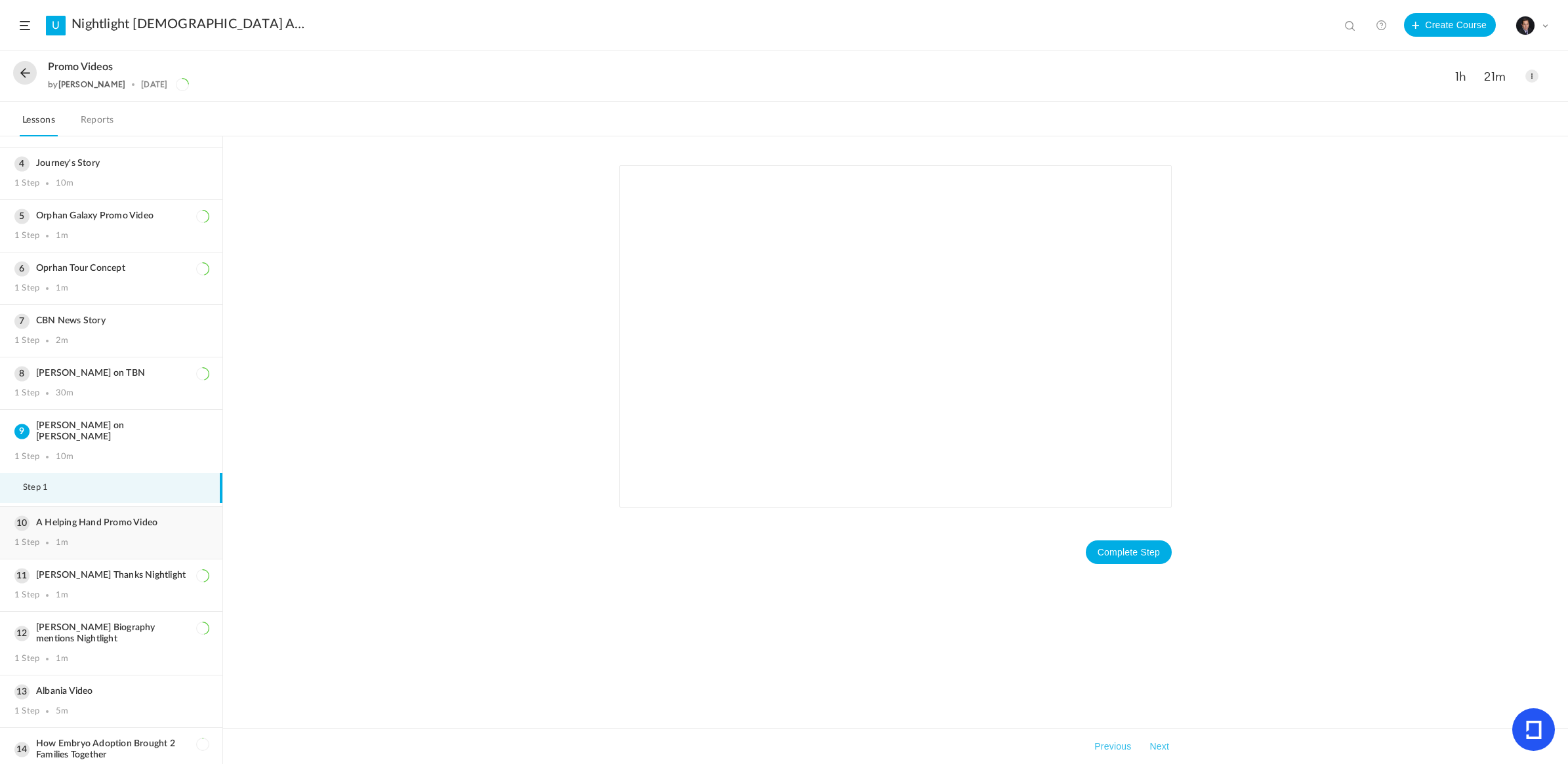
click at [105, 514] on div "A Helping Hand Promo Video 1 Step 1m" at bounding box center [111, 533] width 222 height 52
click at [119, 566] on div "President Bush Thanks Nightlight 1 Step 1m" at bounding box center [111, 585] width 222 height 52
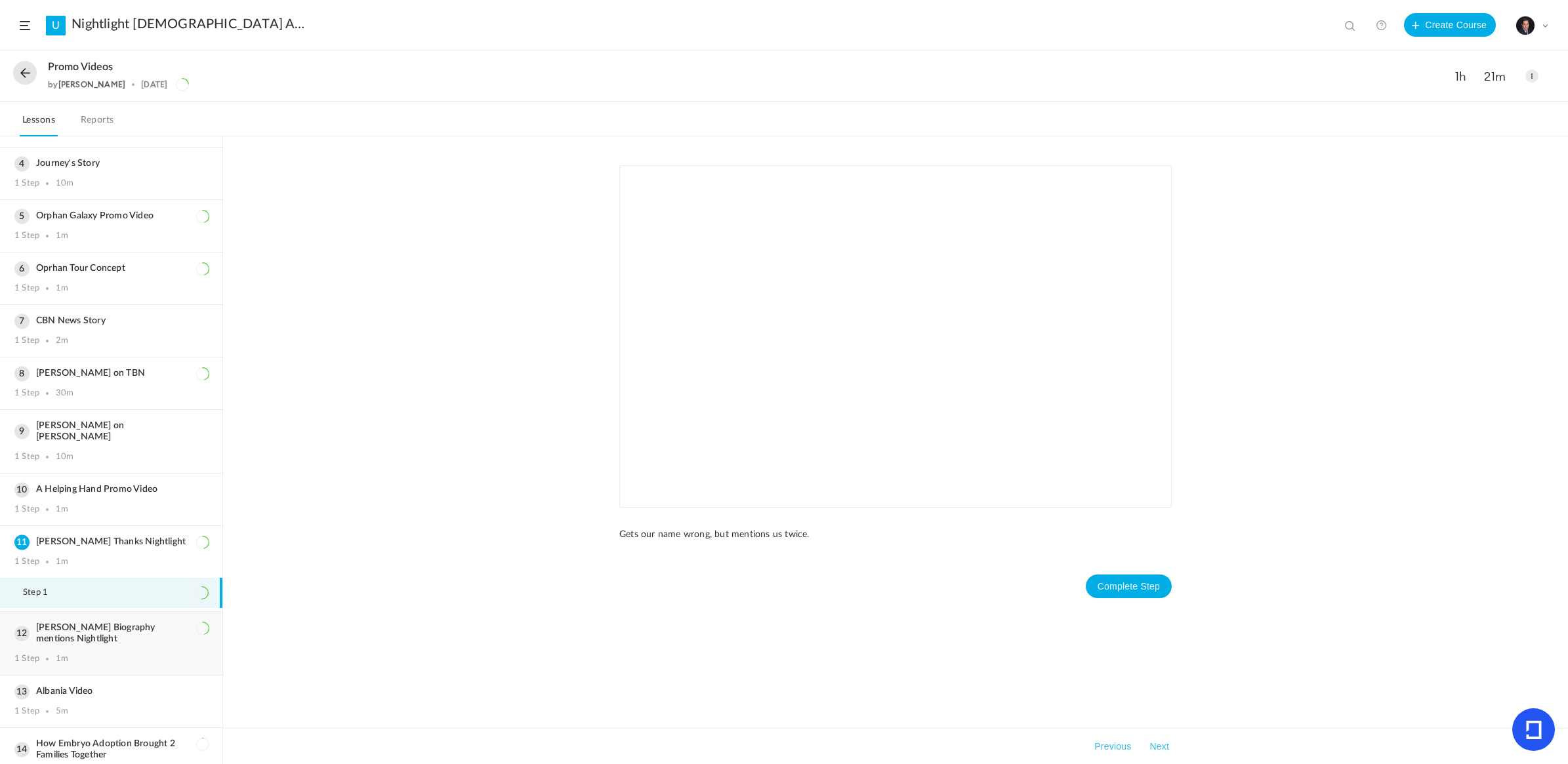
click at [95, 623] on h3 "President Bush Biography mentions Nightlight" at bounding box center [111, 634] width 194 height 22
click at [80, 686] on h3 "Albania Video" at bounding box center [111, 692] width 194 height 11
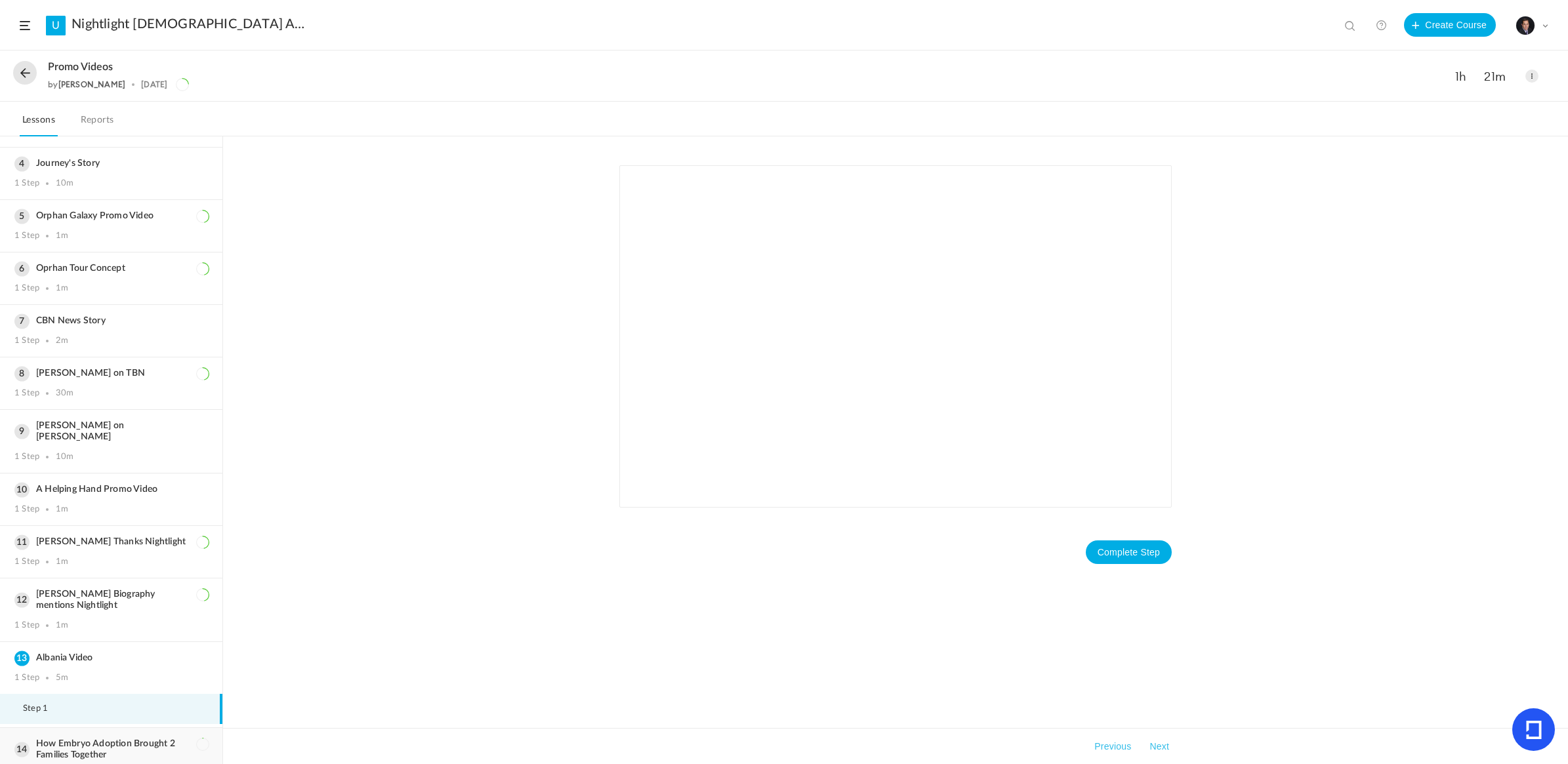
click at [120, 739] on h3 "How Embryo Adoption Brought 2 Families Together" at bounding box center [111, 750] width 194 height 22
click at [427, 460] on div "Complete Step Takeaways Previous" at bounding box center [895, 451] width 1345 height 628
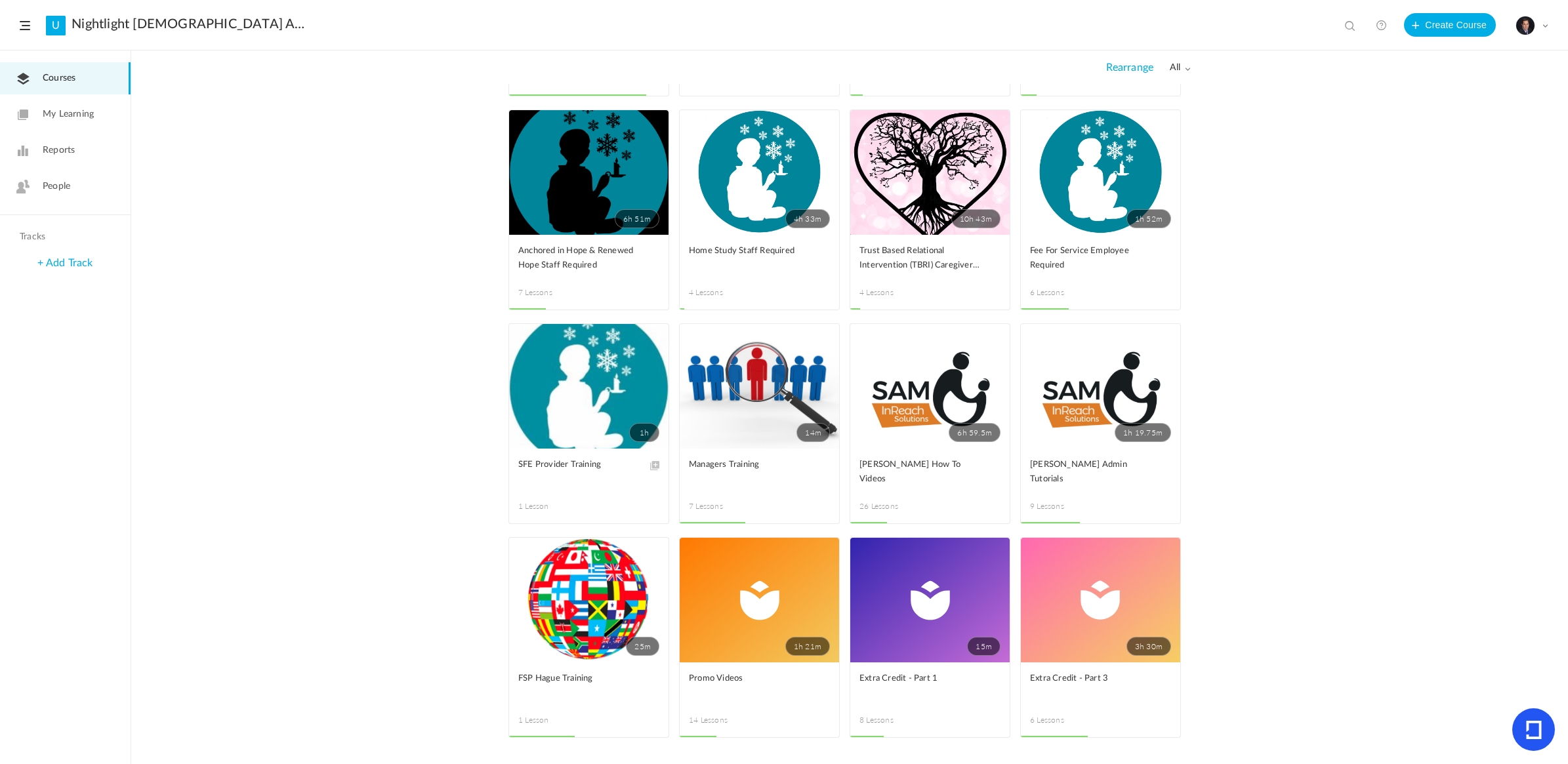
click at [1091, 621] on link "3h 30m" at bounding box center [1100, 601] width 160 height 125
